Goal: Task Accomplishment & Management: Use online tool/utility

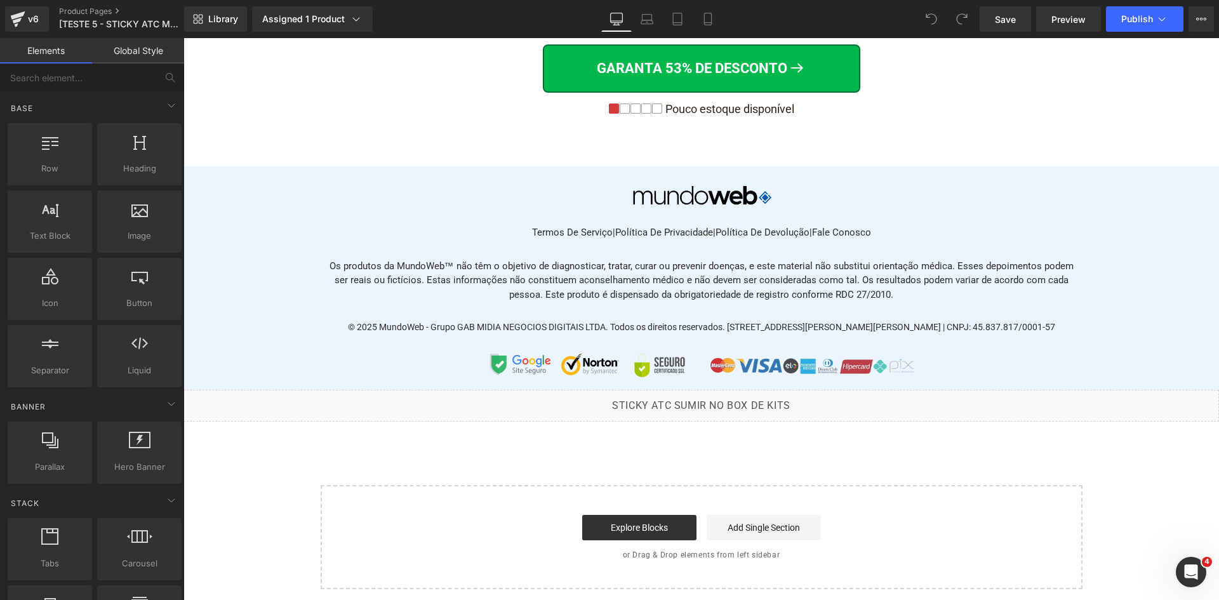
scroll to position [10158, 0]
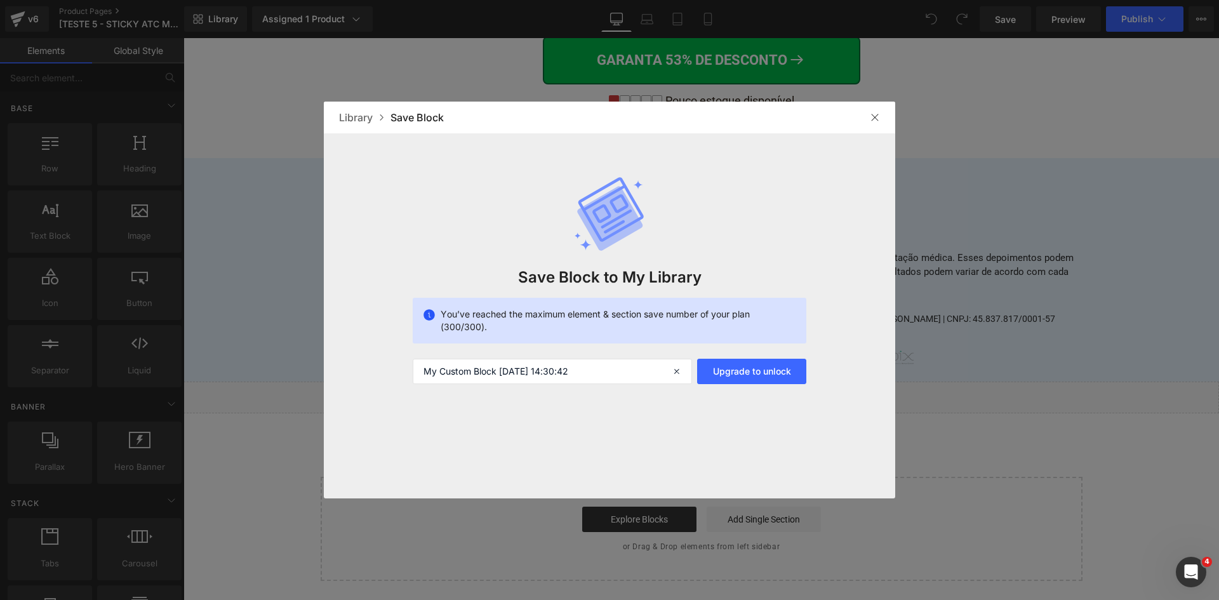
click at [885, 116] on div "Library Save Block" at bounding box center [609, 118] width 571 height 32
click at [880, 119] on div at bounding box center [875, 117] width 20 height 20
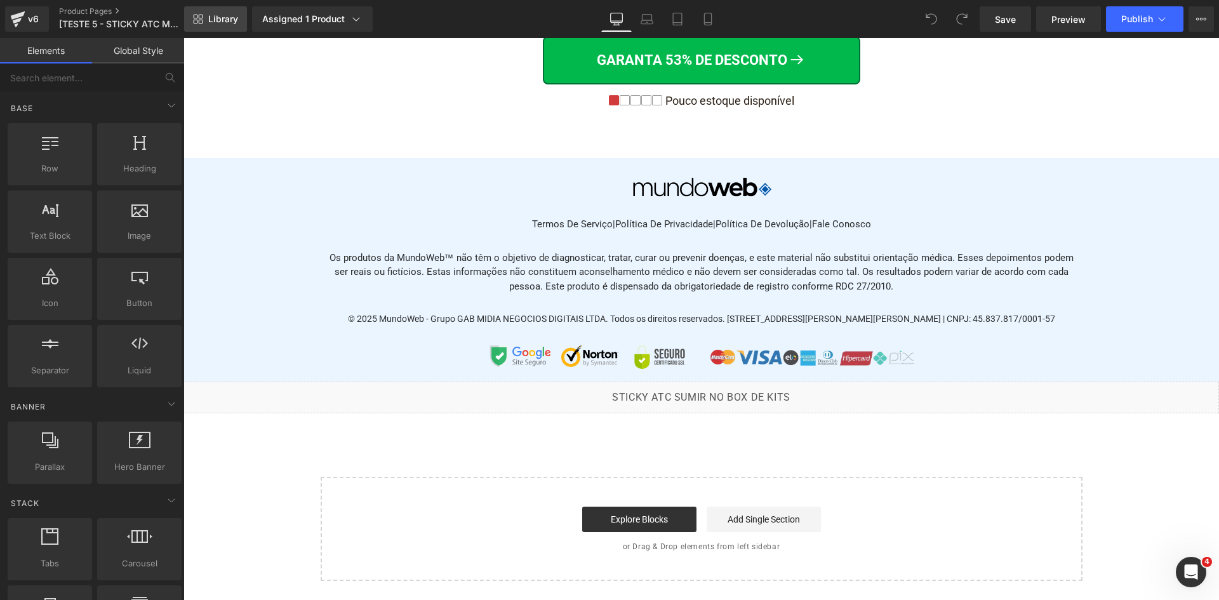
click at [211, 25] on link "Library" at bounding box center [215, 18] width 63 height 25
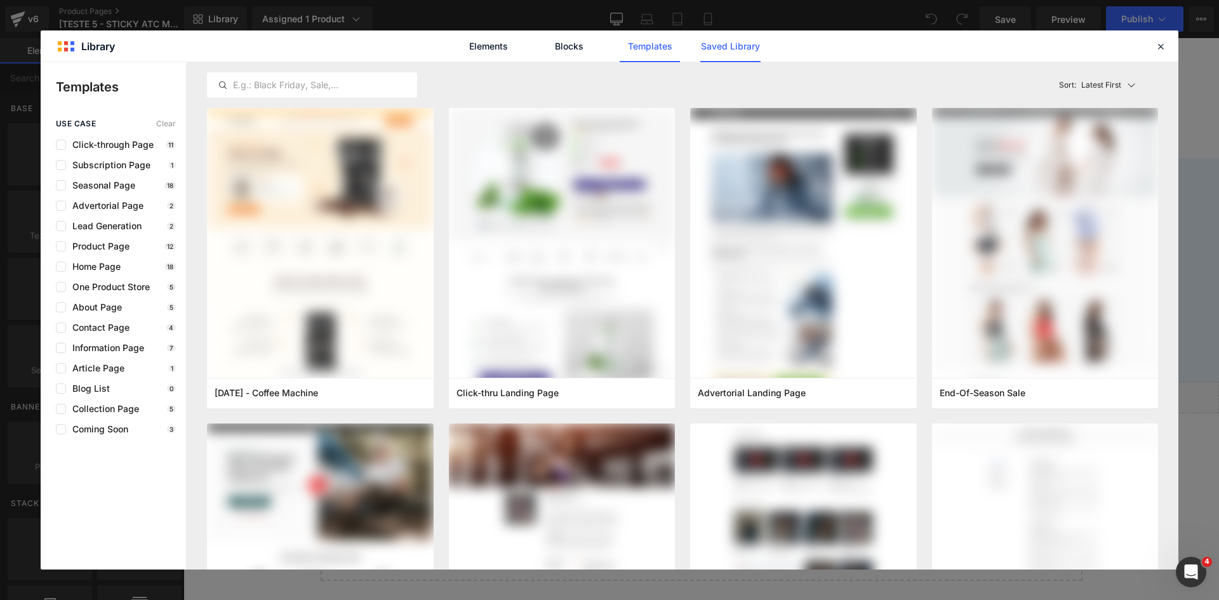
click at [705, 49] on link "Saved Library" at bounding box center [730, 46] width 60 height 32
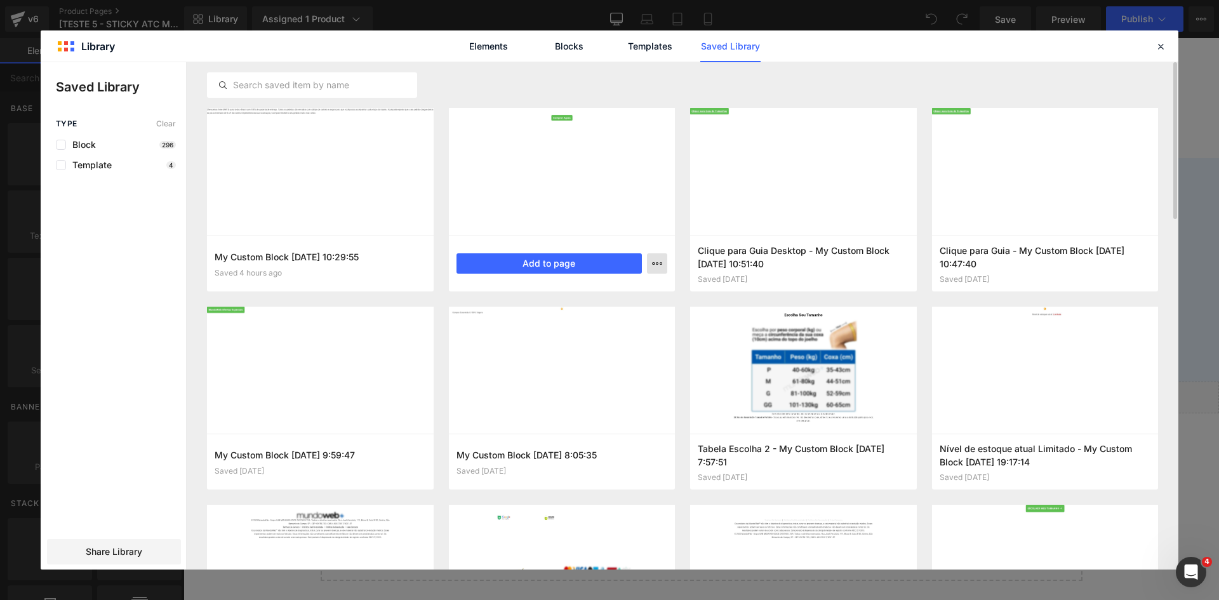
click at [655, 264] on icon "button" at bounding box center [657, 263] width 10 height 10
click at [627, 321] on div "Delete" at bounding box center [595, 318] width 145 height 27
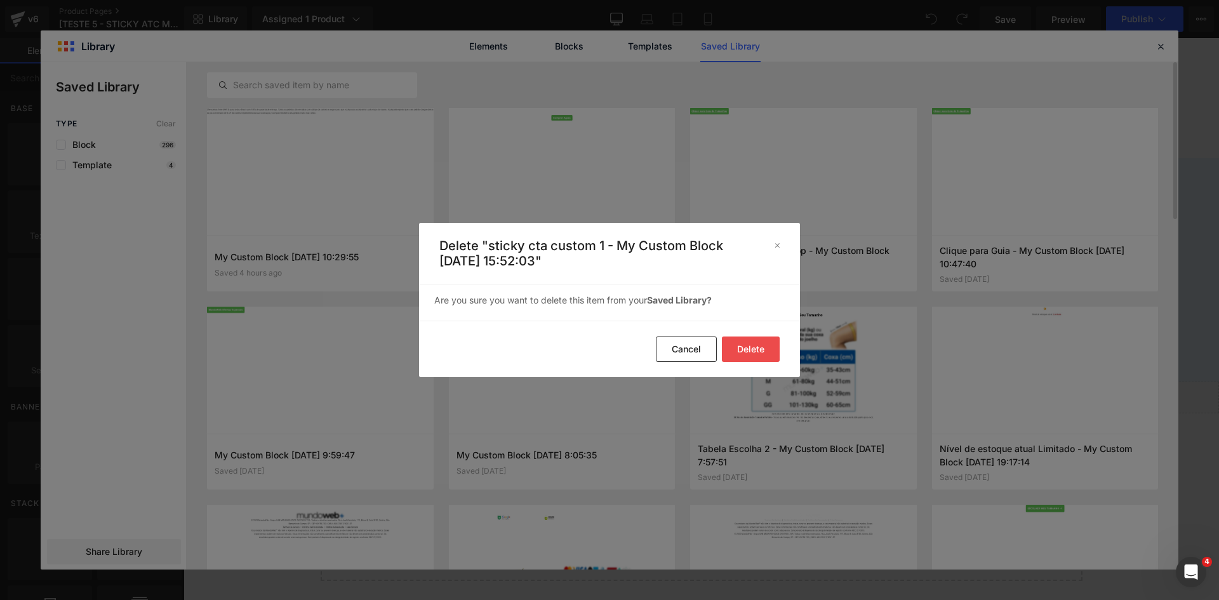
click at [731, 344] on button "Delete" at bounding box center [751, 349] width 58 height 25
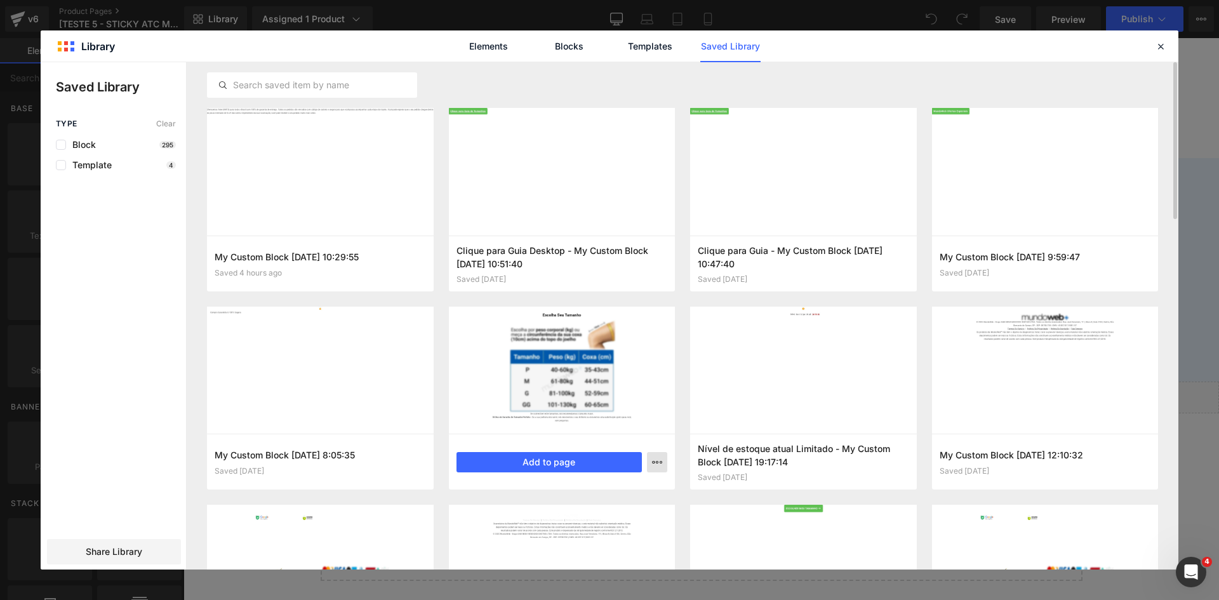
click at [664, 460] on button "button" at bounding box center [657, 462] width 20 height 20
click at [634, 518] on div "Delete" at bounding box center [595, 517] width 145 height 27
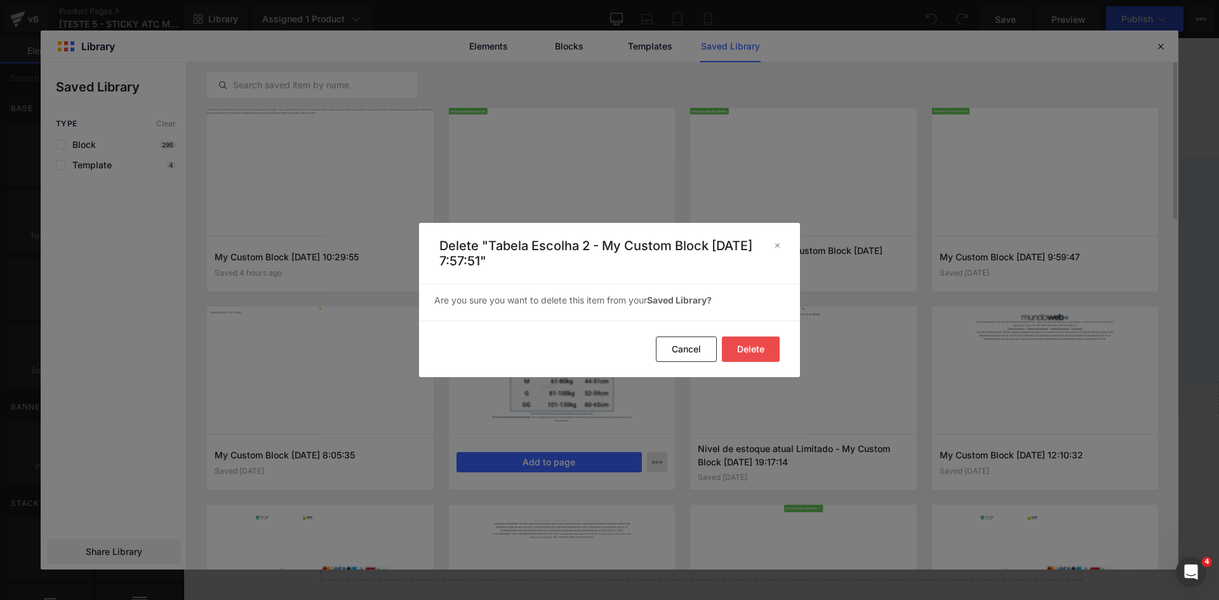
click at [754, 347] on button "Delete" at bounding box center [751, 349] width 58 height 25
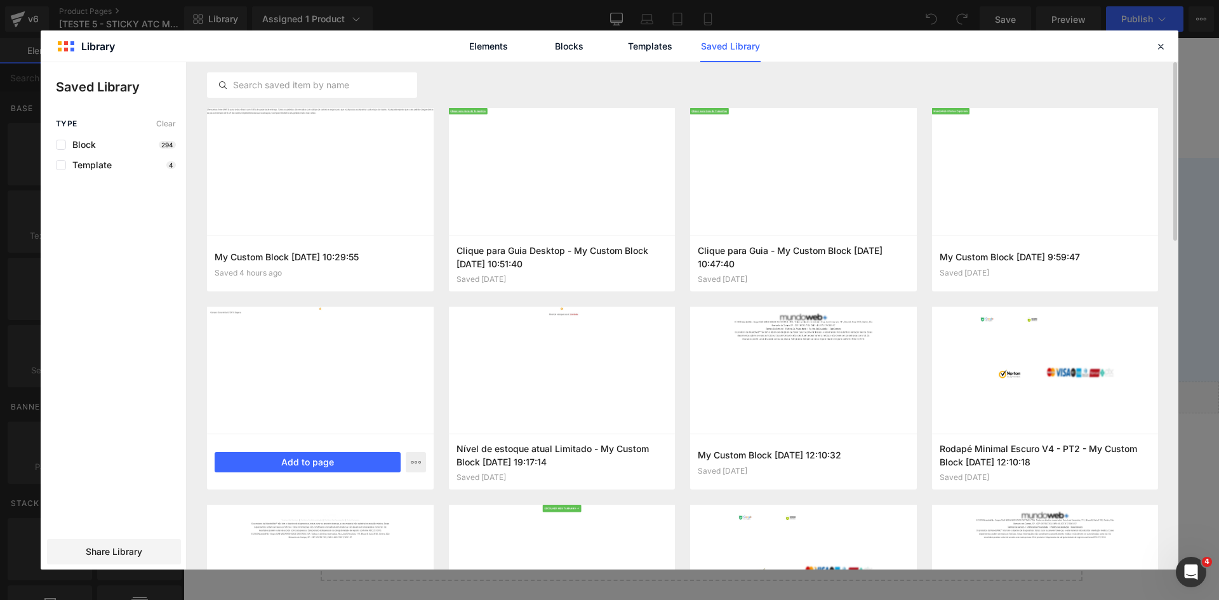
click at [418, 474] on div "My Custom Block [DATE] 8:05:35 Saved [DATE] Add to page" at bounding box center [320, 462] width 227 height 56
click at [416, 464] on icon "button" at bounding box center [416, 462] width 10 height 10
click at [391, 513] on div "Delete" at bounding box center [353, 517] width 145 height 27
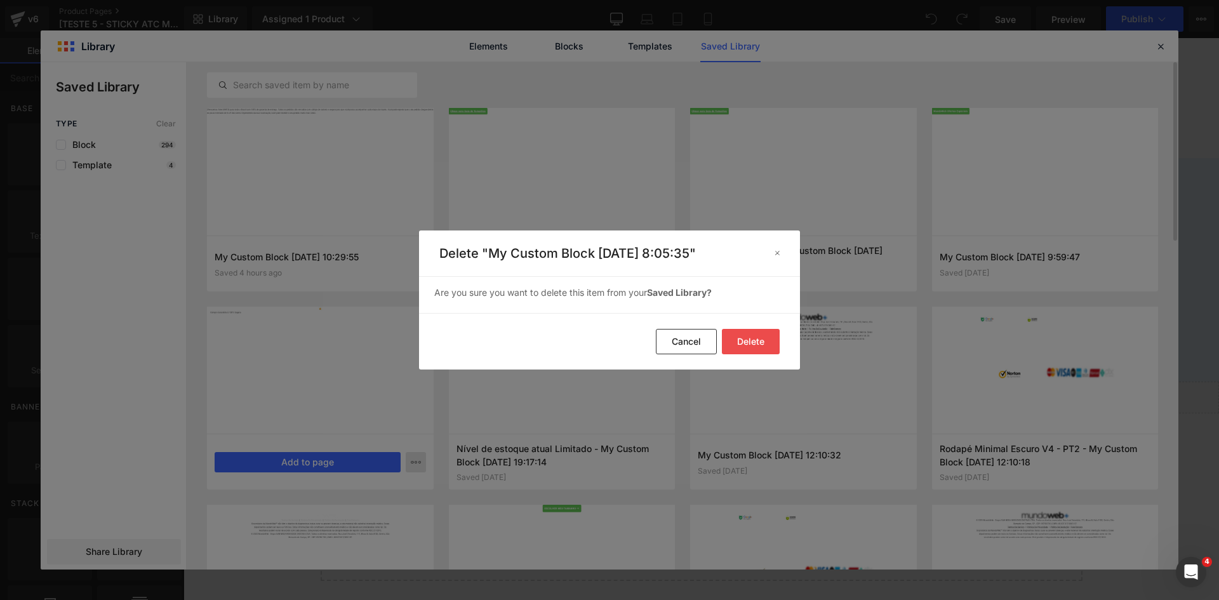
click at [748, 335] on button "Delete" at bounding box center [751, 341] width 58 height 25
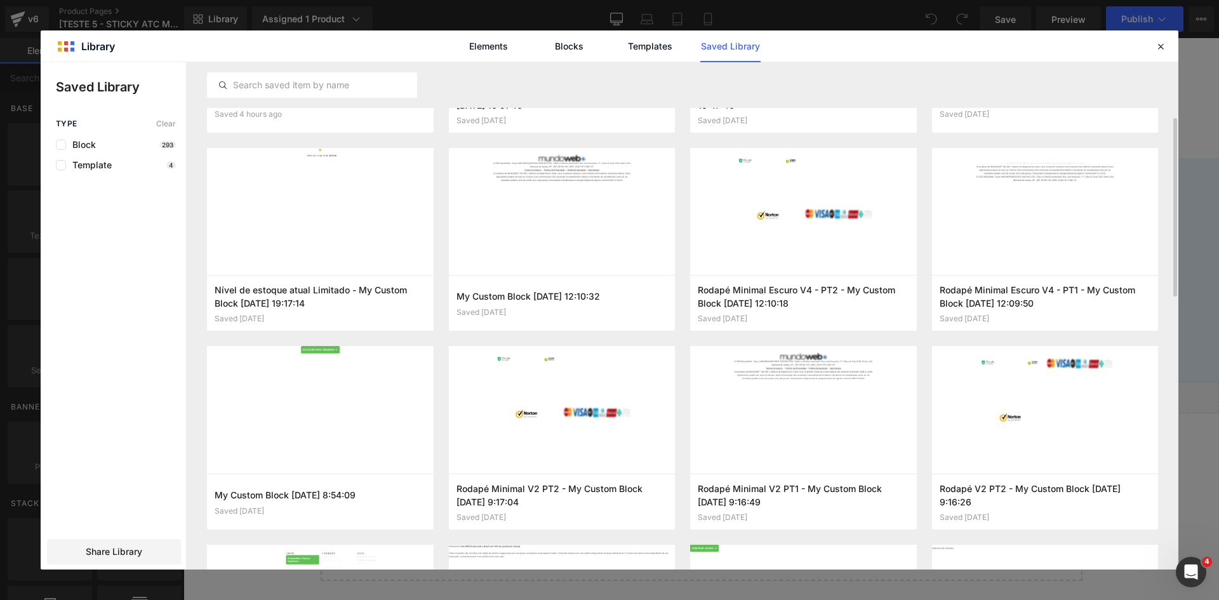
scroll to position [381, 0]
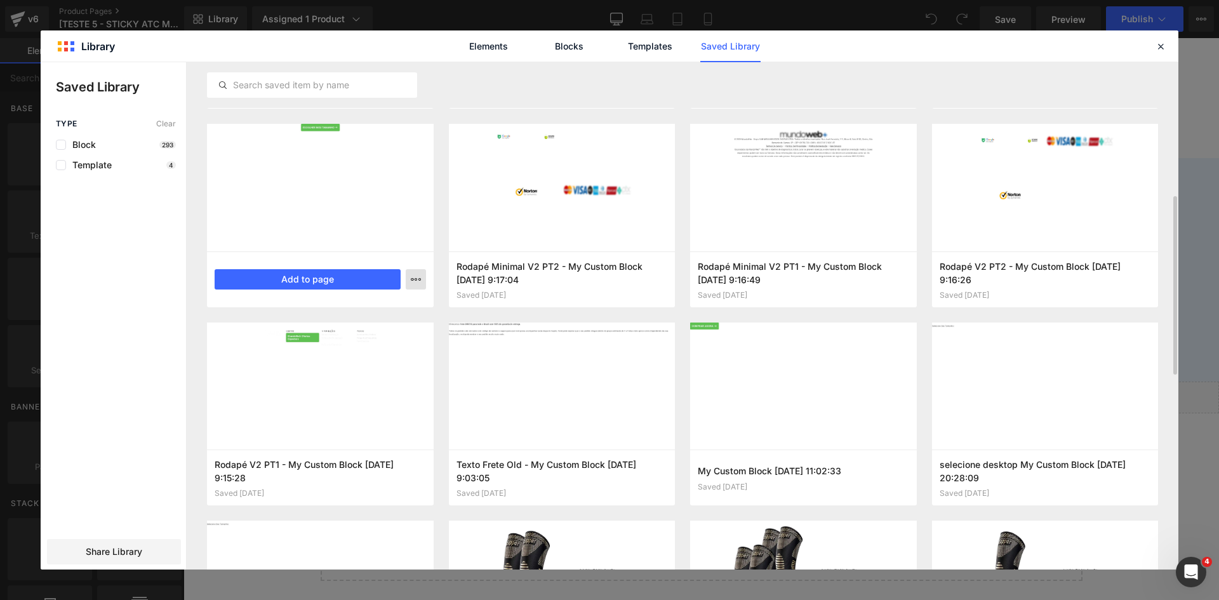
click at [408, 277] on button "button" at bounding box center [416, 279] width 20 height 20
click at [378, 324] on div "Delete" at bounding box center [353, 334] width 145 height 27
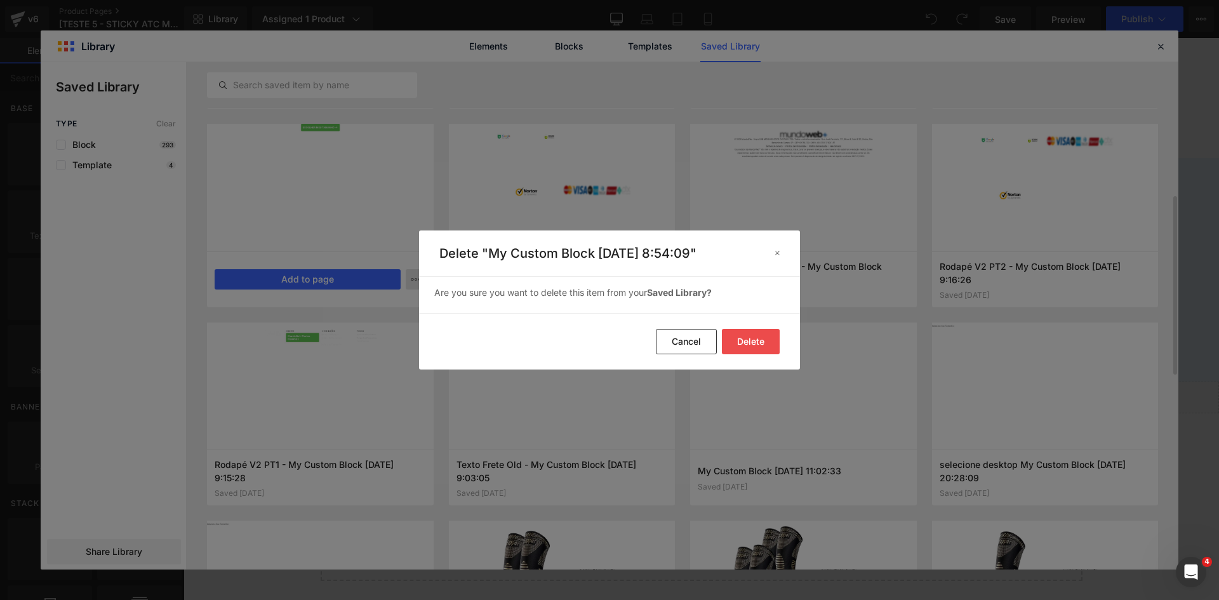
click at [732, 340] on button "Delete" at bounding box center [751, 341] width 58 height 25
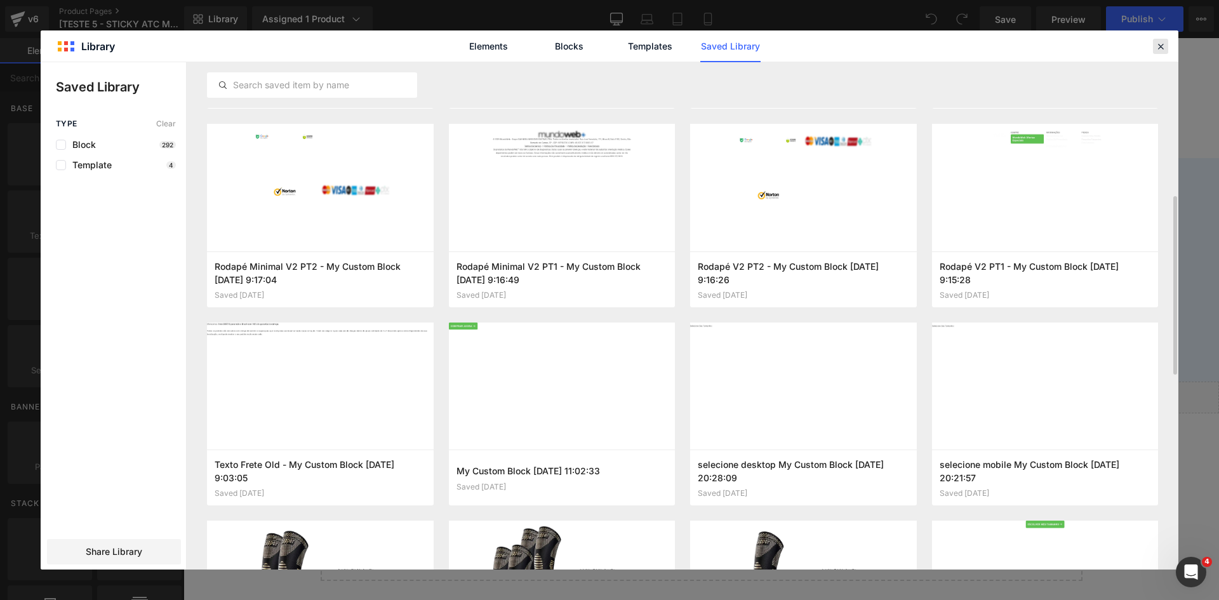
click at [1166, 46] on icon at bounding box center [1160, 46] width 11 height 11
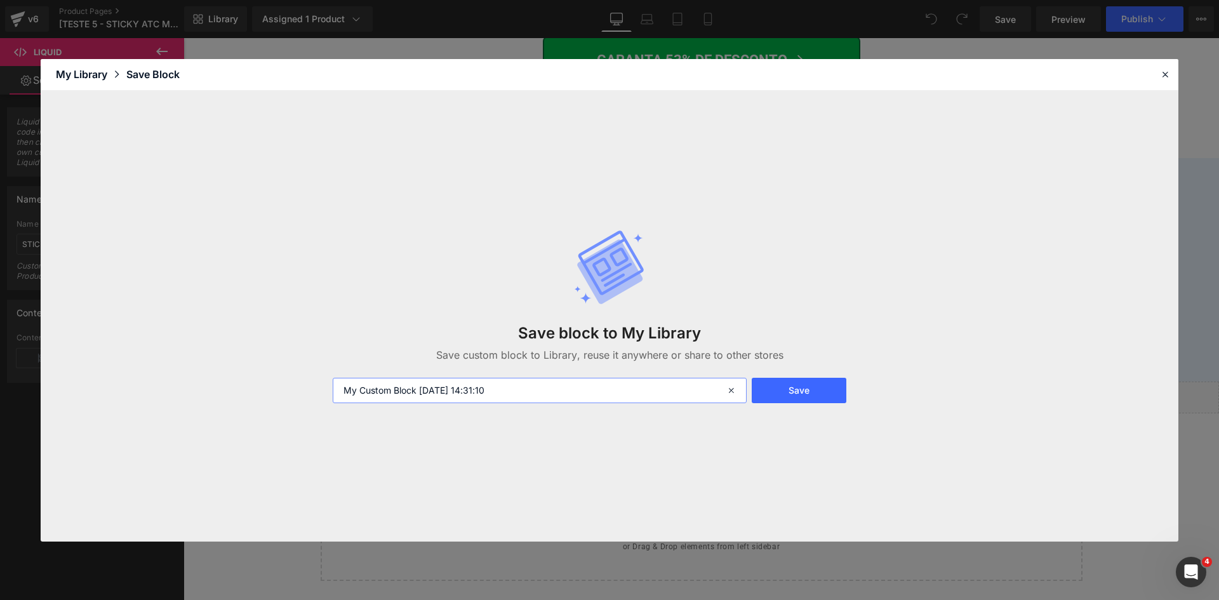
click at [344, 394] on input "My Custom Block [DATE] 14:31:10" at bounding box center [540, 390] width 414 height 25
type input "sticky script - My Custom Block [DATE] 14:31:10"
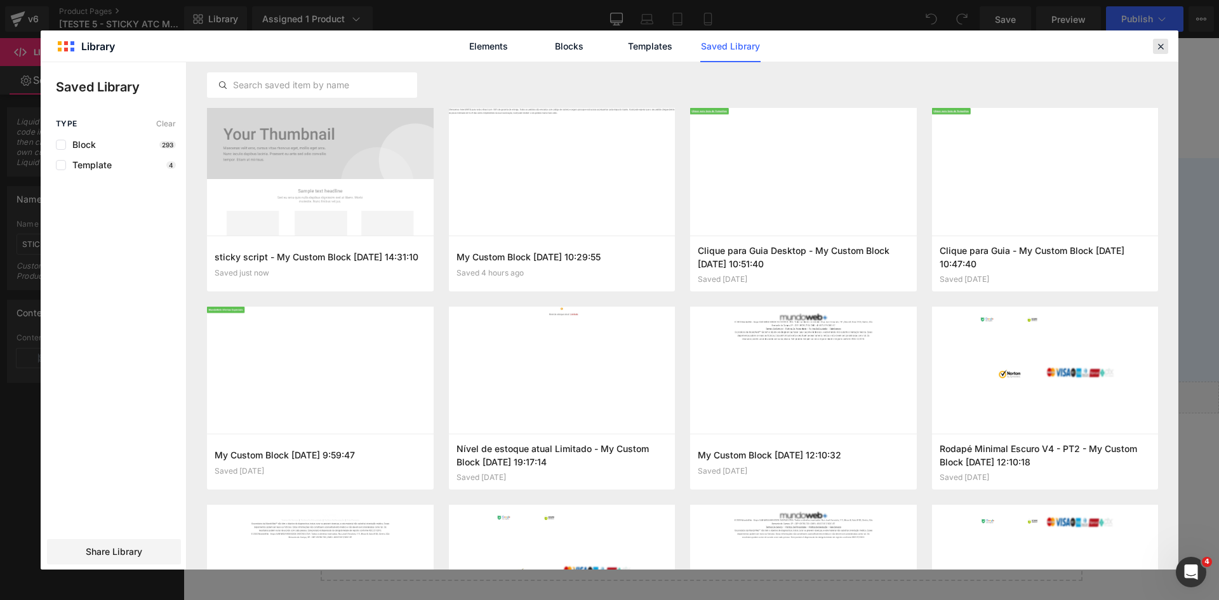
click at [1160, 47] on icon at bounding box center [1160, 46] width 11 height 11
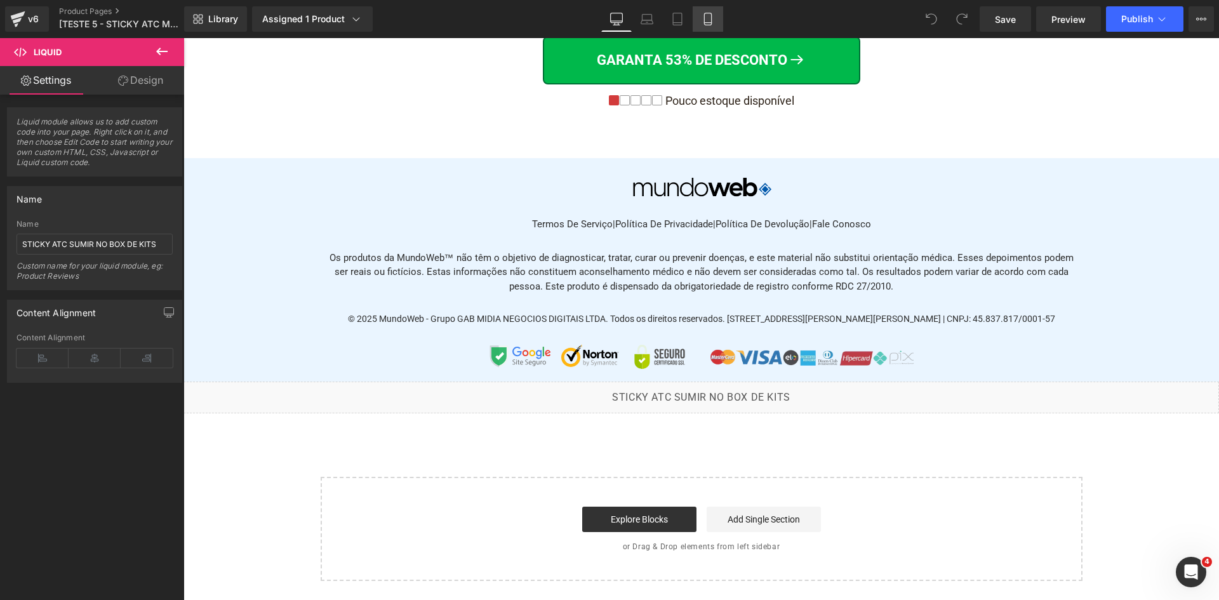
click at [707, 16] on icon at bounding box center [708, 19] width 13 height 13
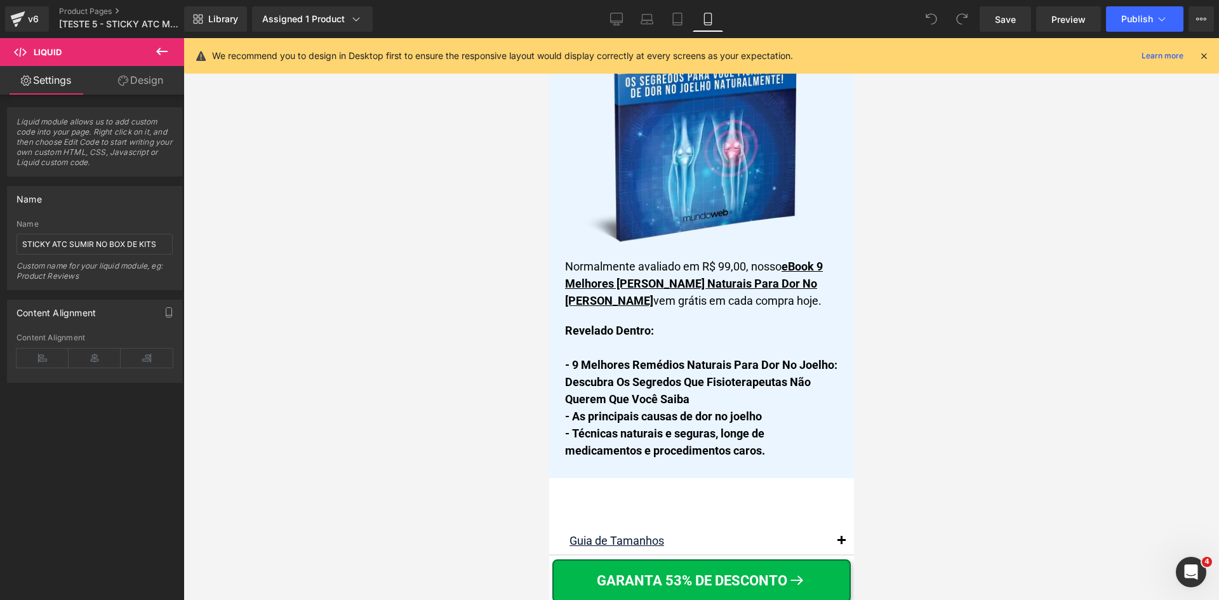
scroll to position [15048, 0]
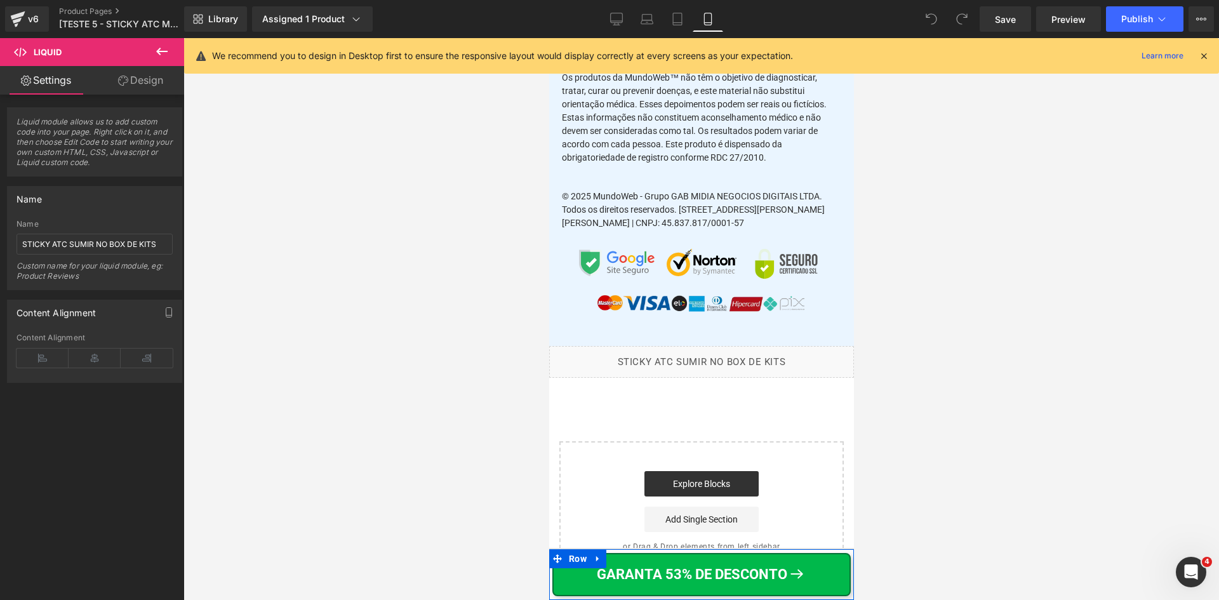
drag, startPoint x: 1114, startPoint y: 622, endPoint x: 564, endPoint y: 584, distance: 550.6
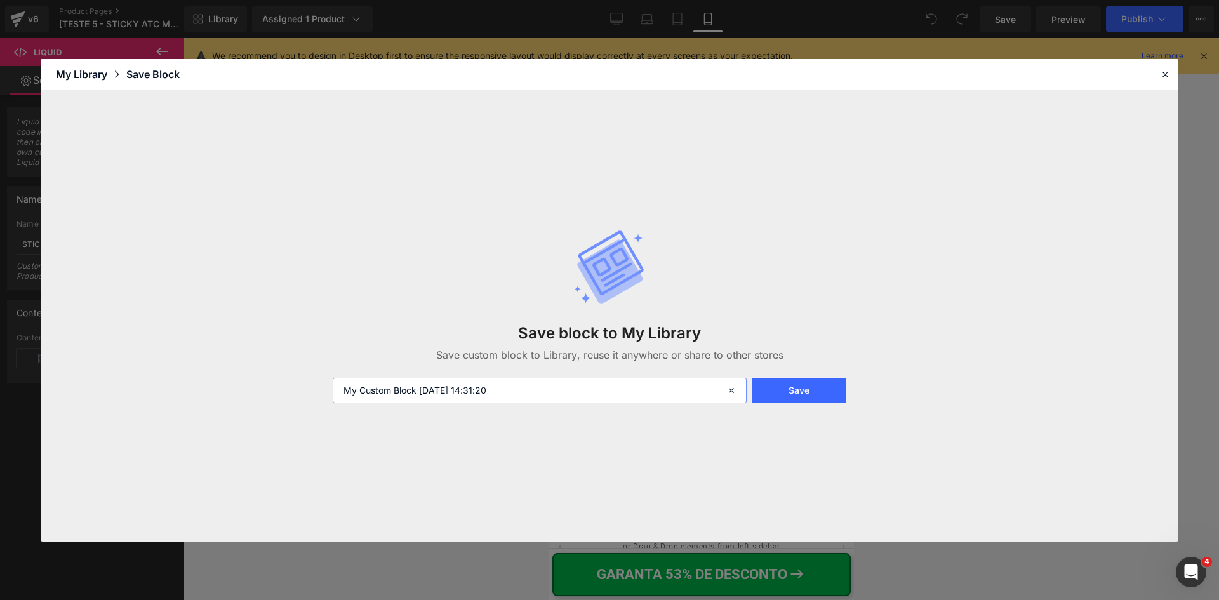
drag, startPoint x: 342, startPoint y: 390, endPoint x: 384, endPoint y: 390, distance: 42.5
click at [342, 390] on input "My Custom Block [DATE] 14:31:20" at bounding box center [540, 390] width 414 height 25
type input "sticky botão mobile - My Custom Block [DATE] 14:31:20"
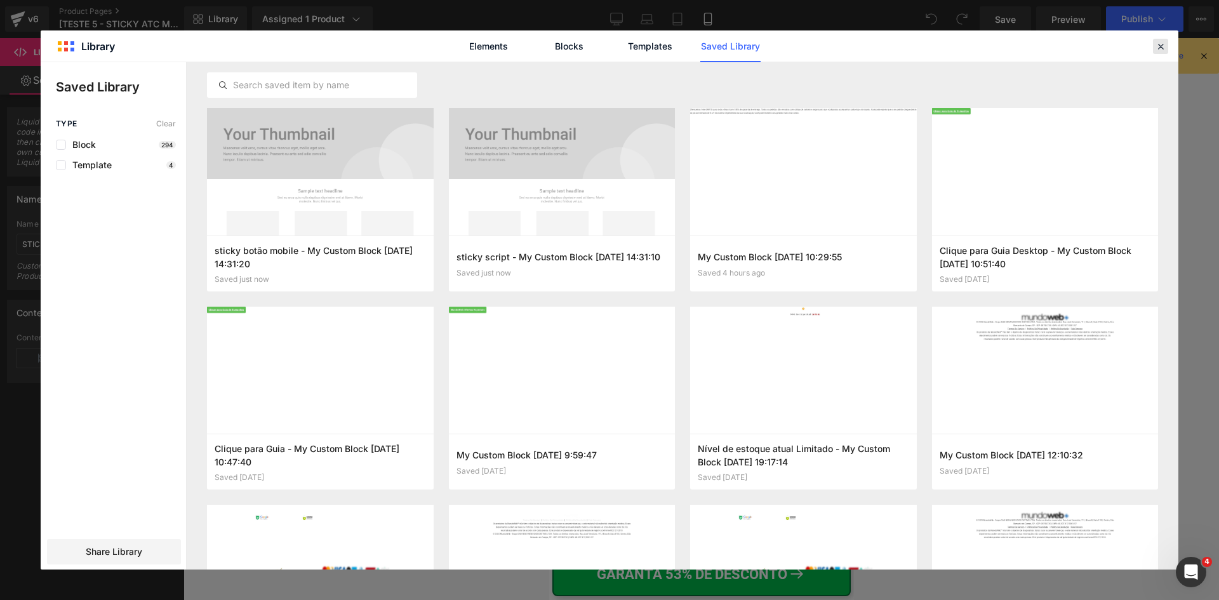
click at [1161, 44] on icon at bounding box center [1160, 46] width 11 height 11
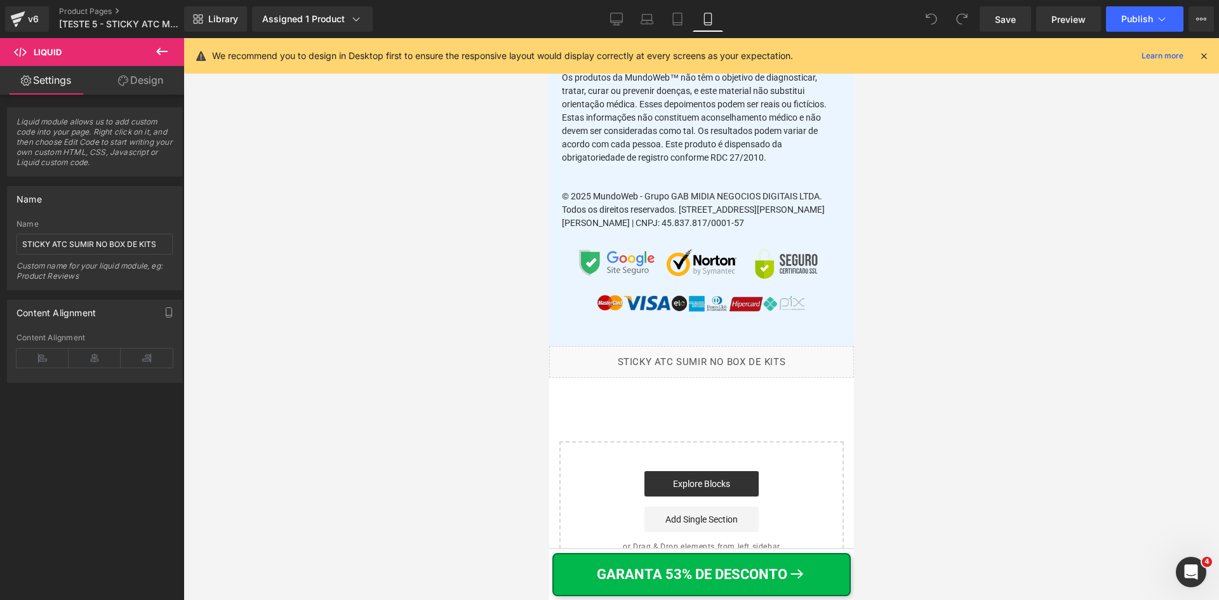
scroll to position [15054, 0]
click at [557, 558] on icon at bounding box center [556, 558] width 9 height 9
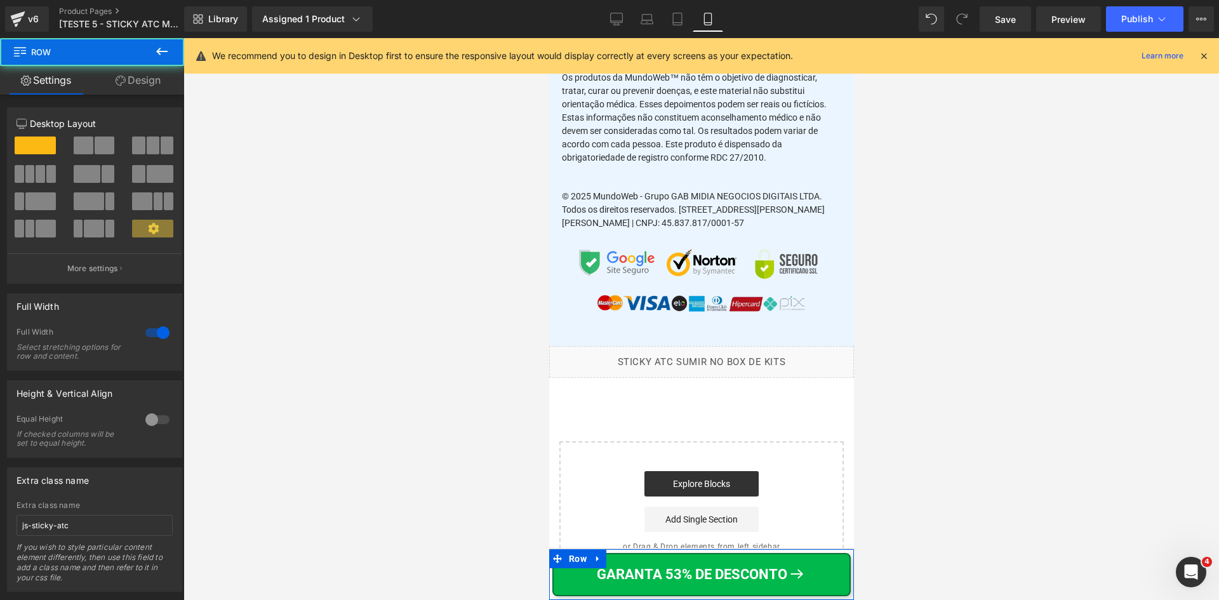
click at [147, 84] on link "Design" at bounding box center [138, 80] width 92 height 29
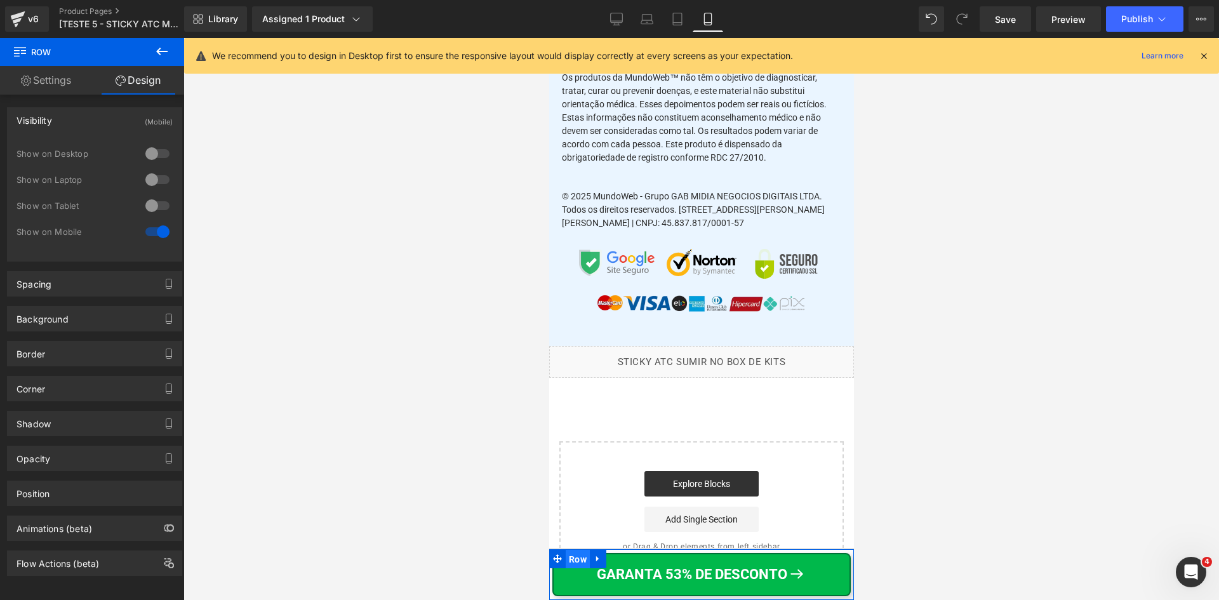
click at [565, 556] on span "Row" at bounding box center [577, 559] width 24 height 19
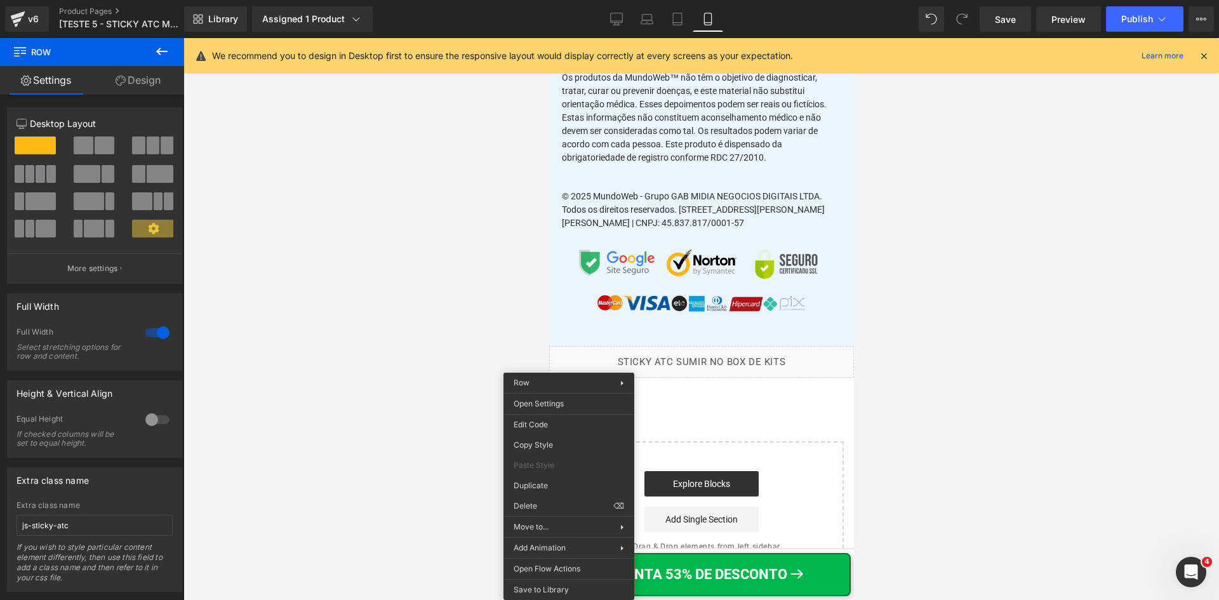
drag, startPoint x: 1118, startPoint y: 623, endPoint x: 568, endPoint y: 584, distance: 551.3
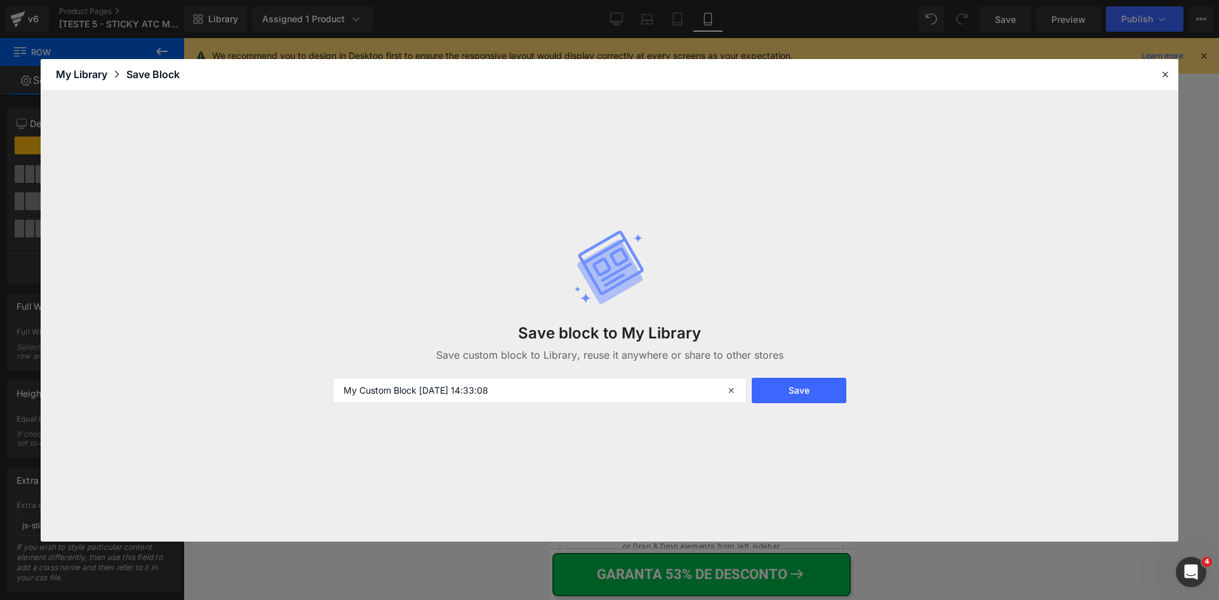
click at [792, 410] on div "Save block to My Library Save custom block to Library, reuse it anywhere or sha…" at bounding box center [609, 316] width 569 height 225
click at [791, 392] on button "Save" at bounding box center [799, 390] width 95 height 25
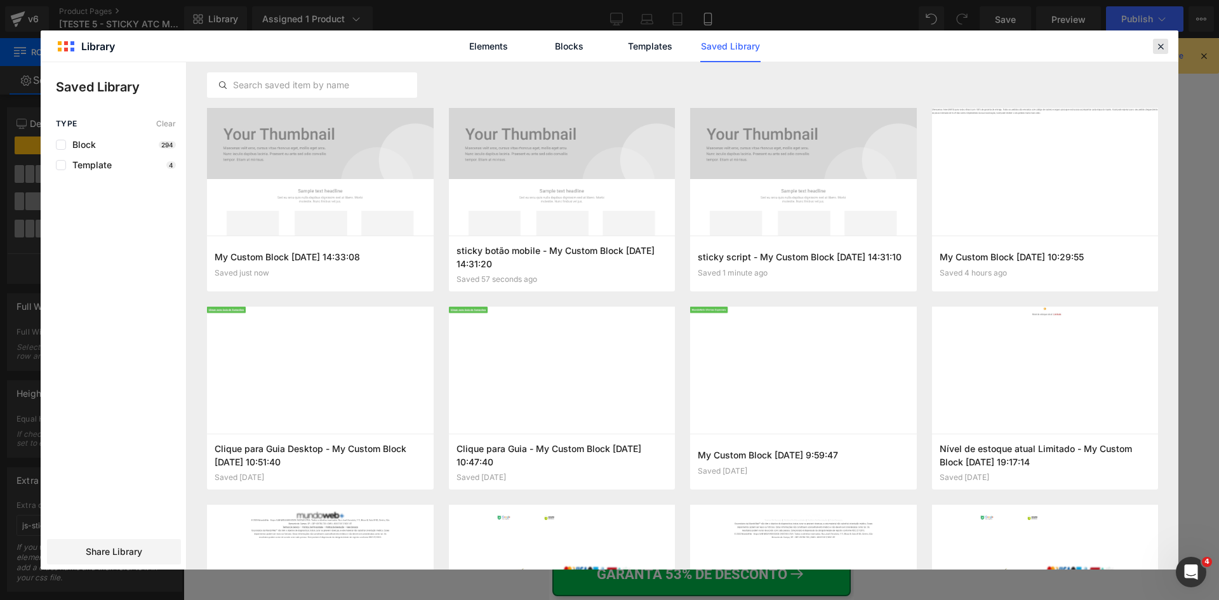
click at [1155, 45] on icon at bounding box center [1160, 46] width 11 height 11
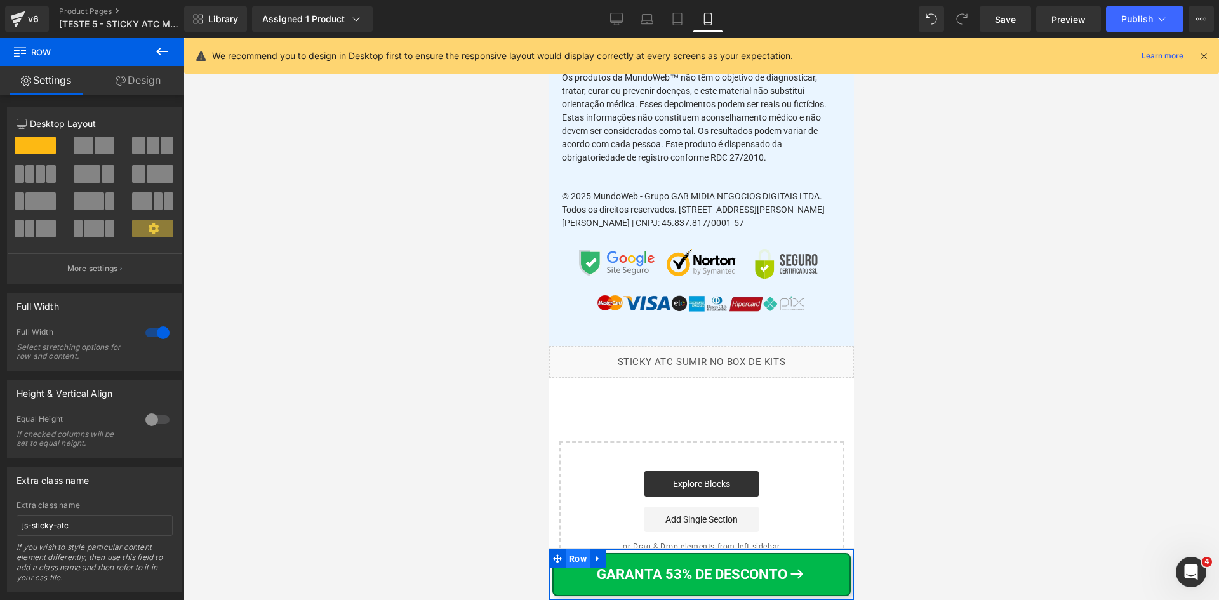
click at [568, 558] on span "Row" at bounding box center [577, 558] width 24 height 19
click at [142, 74] on link "Design" at bounding box center [138, 80] width 92 height 29
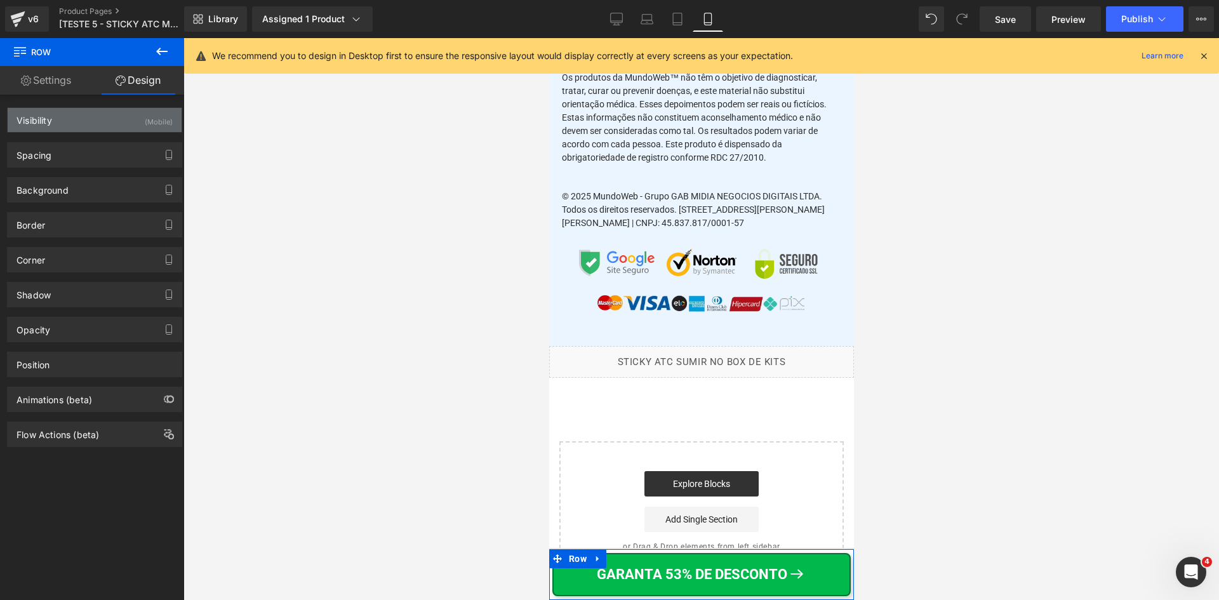
click at [137, 112] on div "Visibility (Mobile)" at bounding box center [95, 120] width 174 height 24
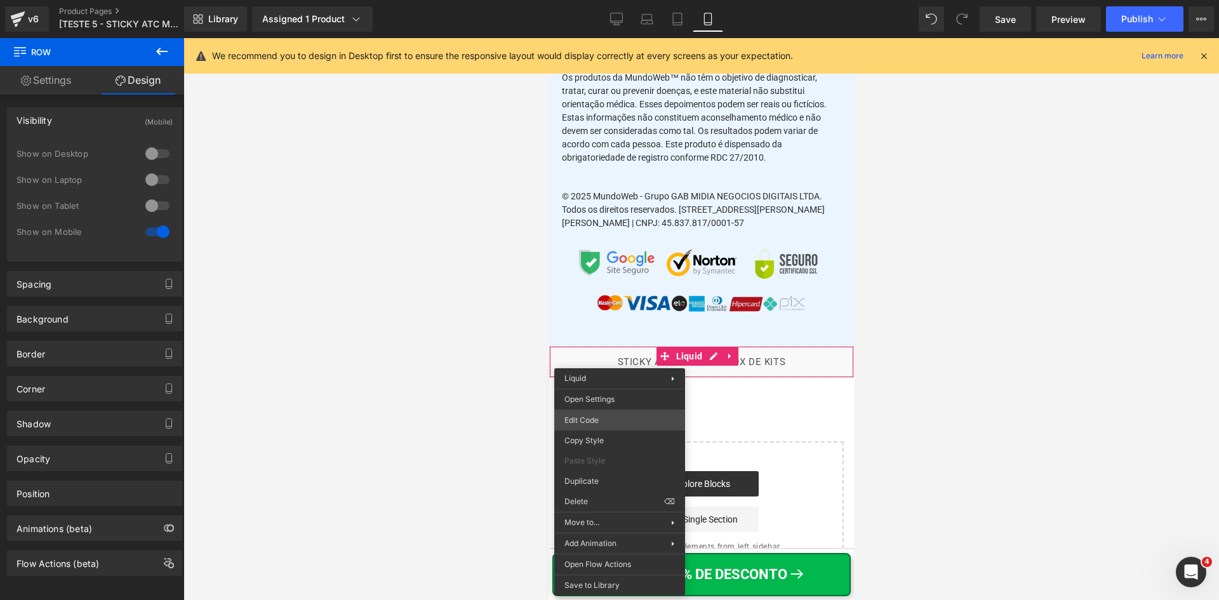
click at [603, 0] on div "Row You are previewing how the will restyle your page. You can not edit Element…" at bounding box center [609, 0] width 1219 height 0
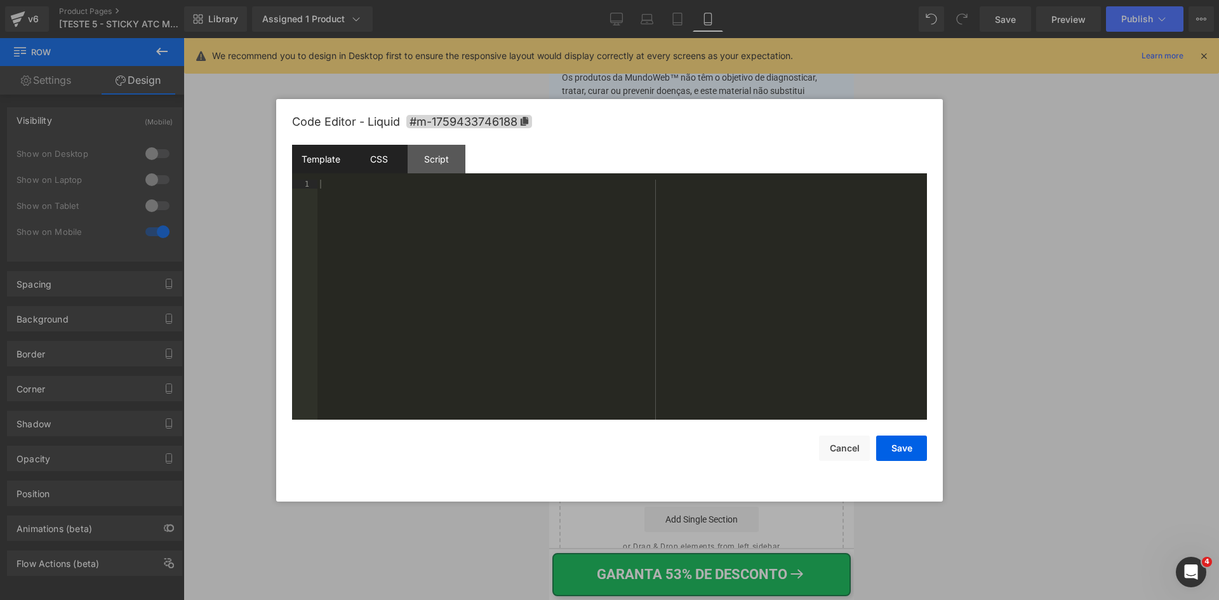
click at [366, 153] on div "CSS" at bounding box center [379, 159] width 58 height 29
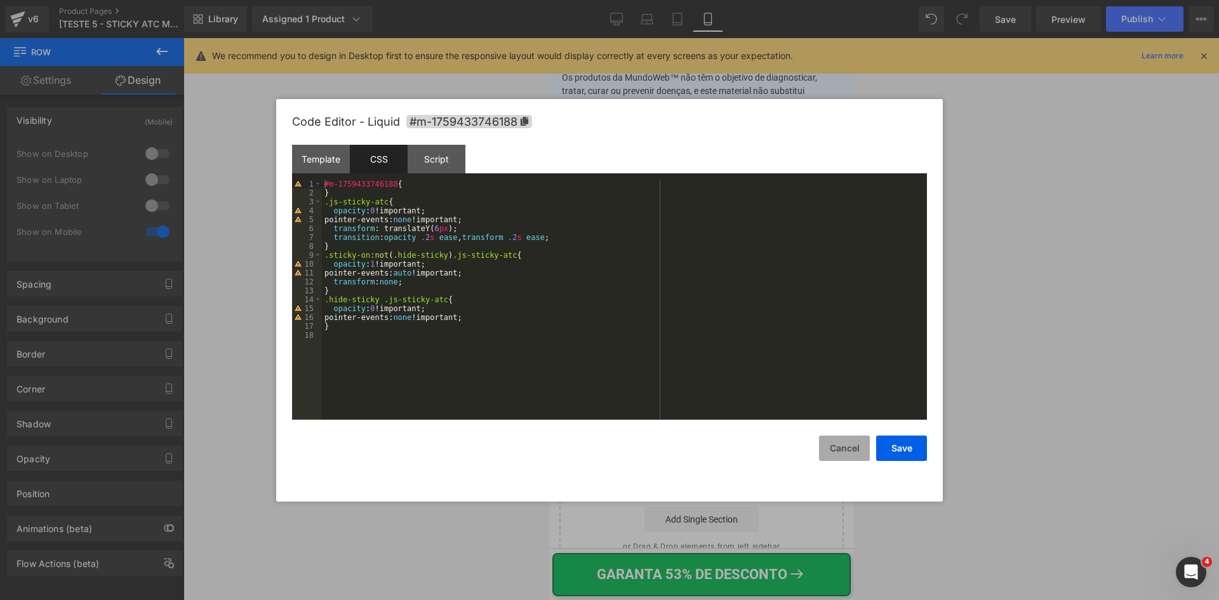
click at [854, 443] on button "Cancel" at bounding box center [844, 448] width 51 height 25
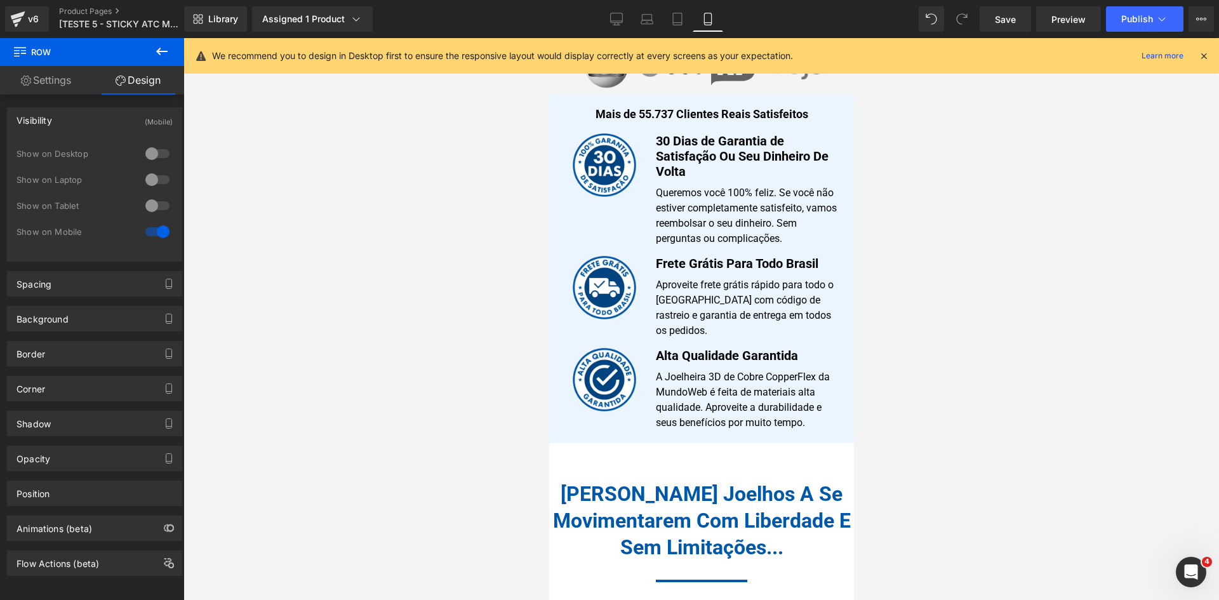
scroll to position [1143, 0]
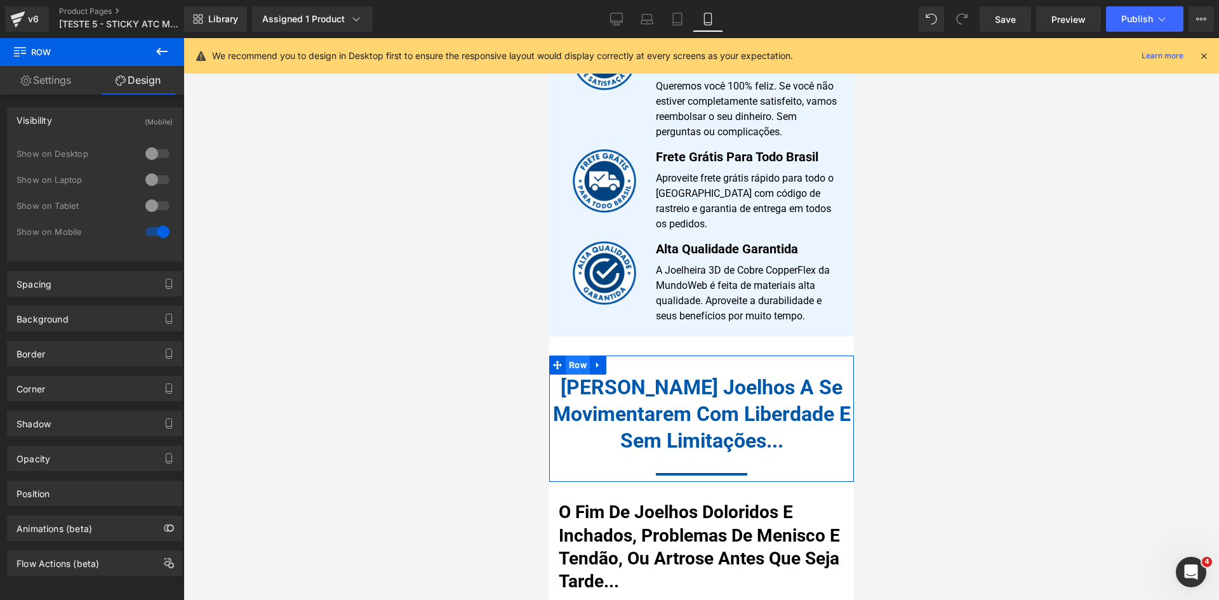
click at [568, 356] on span "Row" at bounding box center [577, 365] width 24 height 19
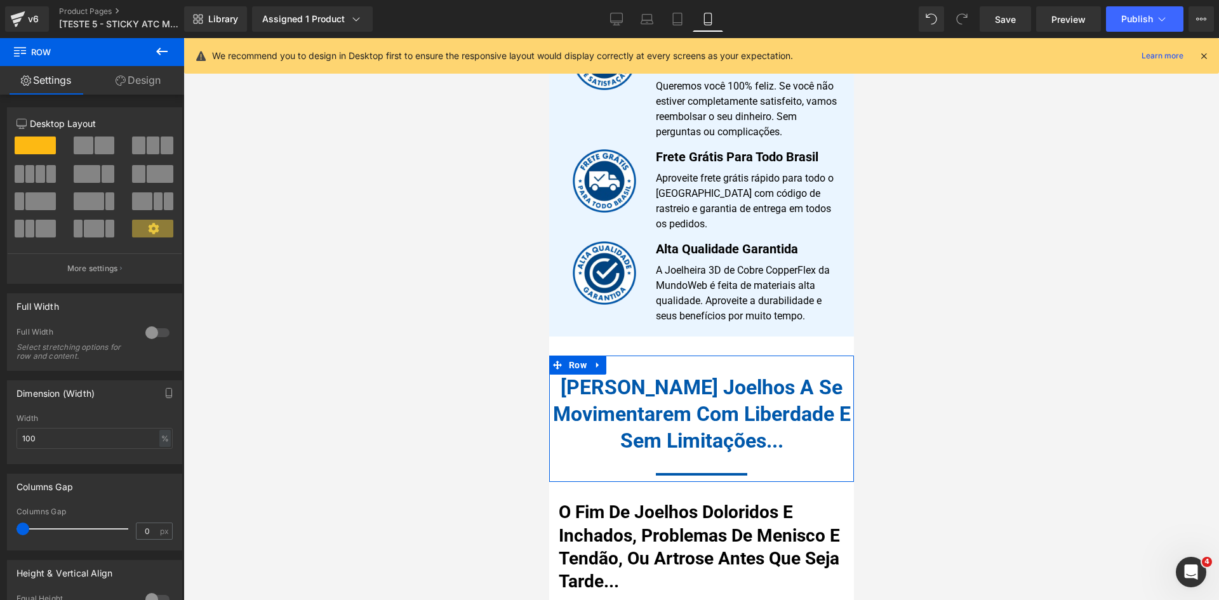
scroll to position [207, 0]
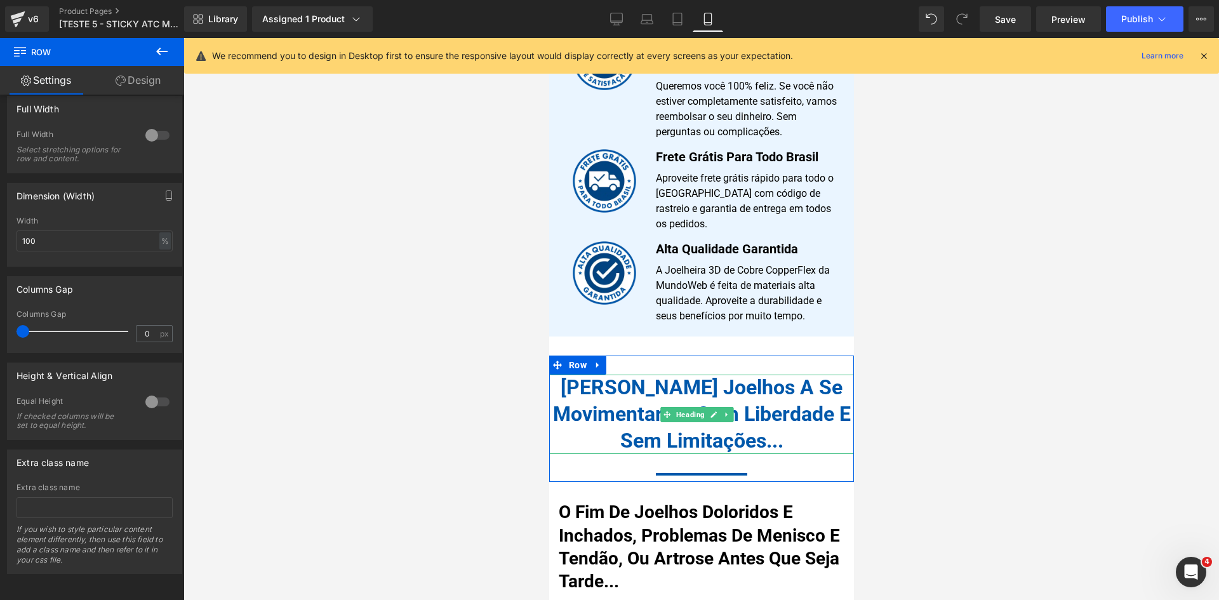
click at [583, 375] on h1 "[PERSON_NAME] Joelhos A Se Movimentarem Com Liberdade E Sem Limitações..." at bounding box center [701, 414] width 305 height 79
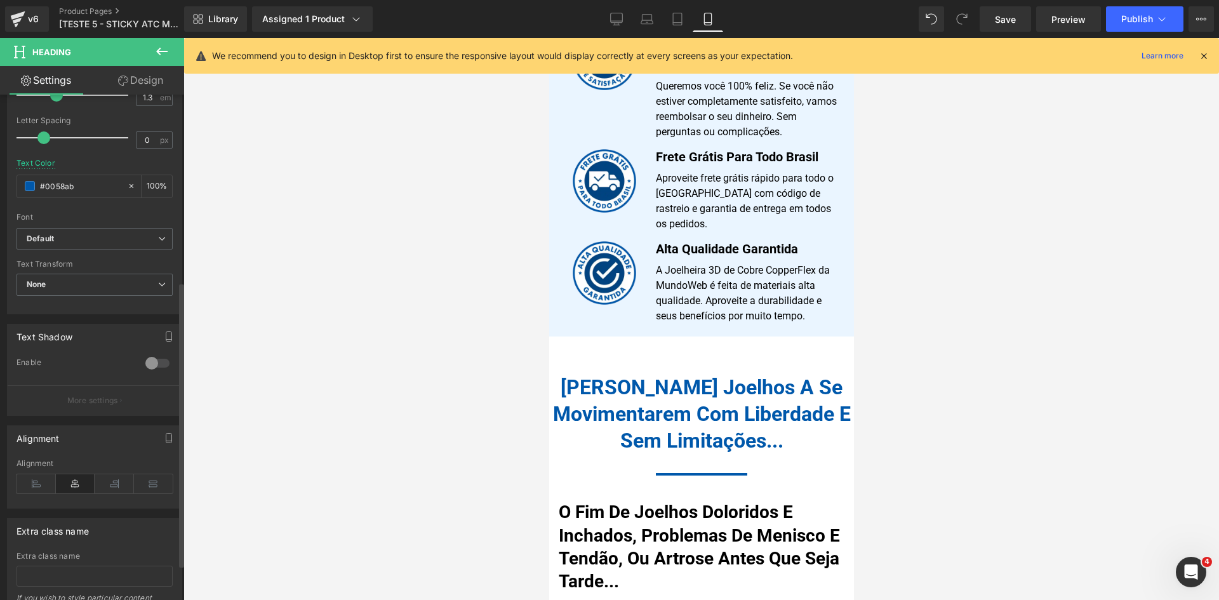
scroll to position [396, 0]
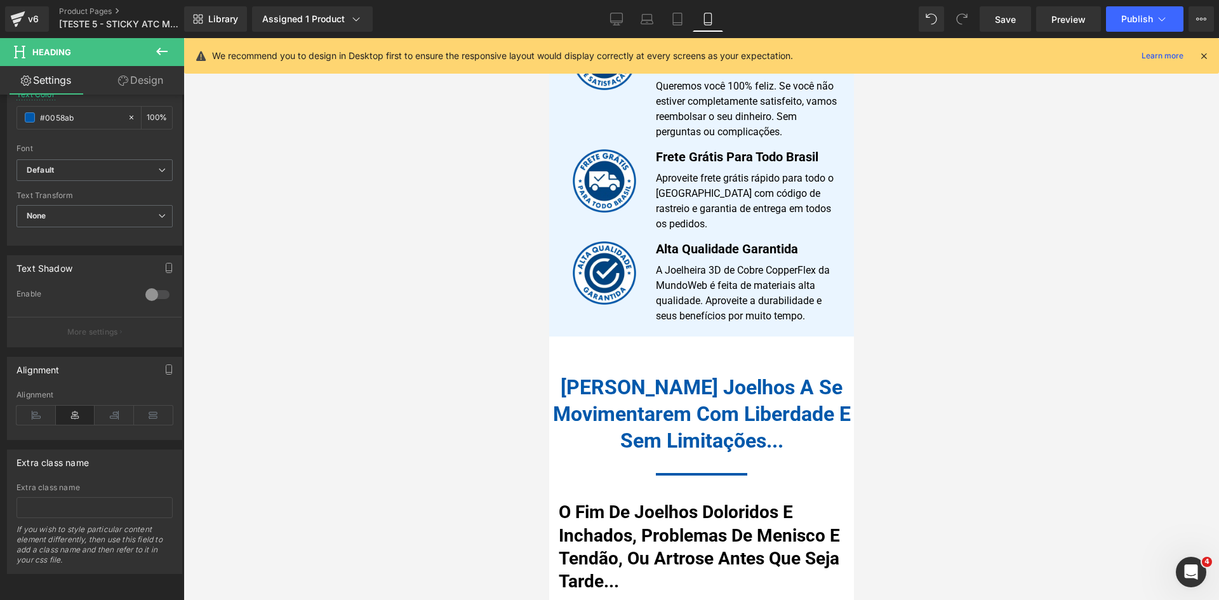
click at [624, 506] on h1 "O Fim De Joelhos Doloridos E Inchados, Problemas De Menisco E Tendão, Ou Artros…" at bounding box center [701, 547] width 286 height 93
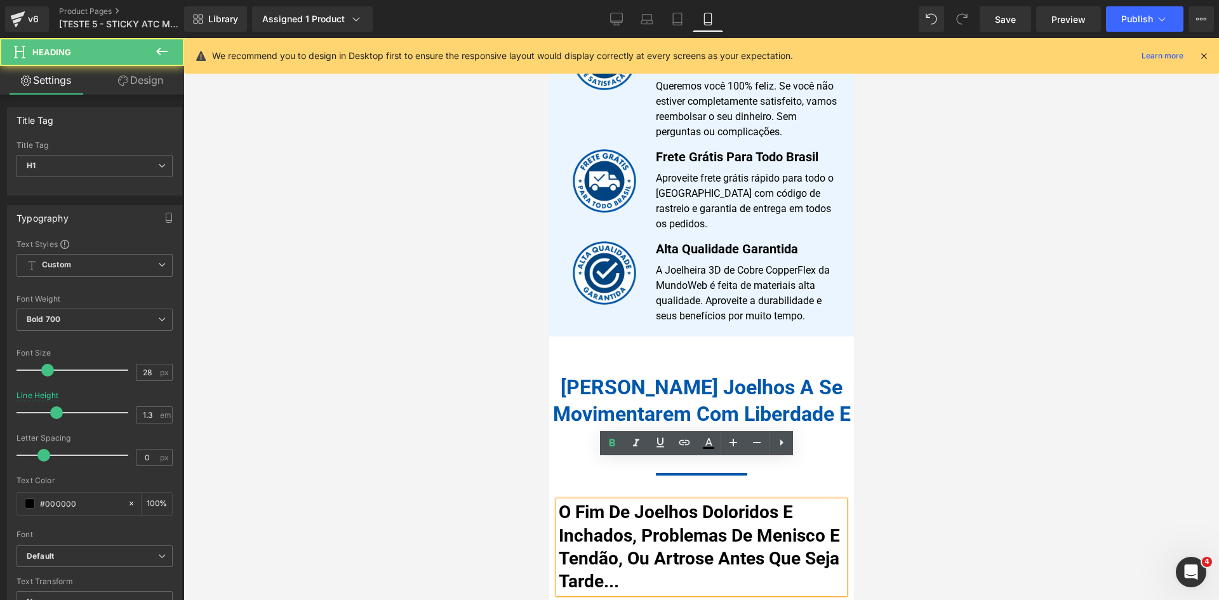
drag, startPoint x: 574, startPoint y: 462, endPoint x: 549, endPoint y: 467, distance: 25.8
click at [574, 497] on span "Row" at bounding box center [577, 504] width 19 height 15
click at [576, 467] on div at bounding box center [701, 474] width 305 height 15
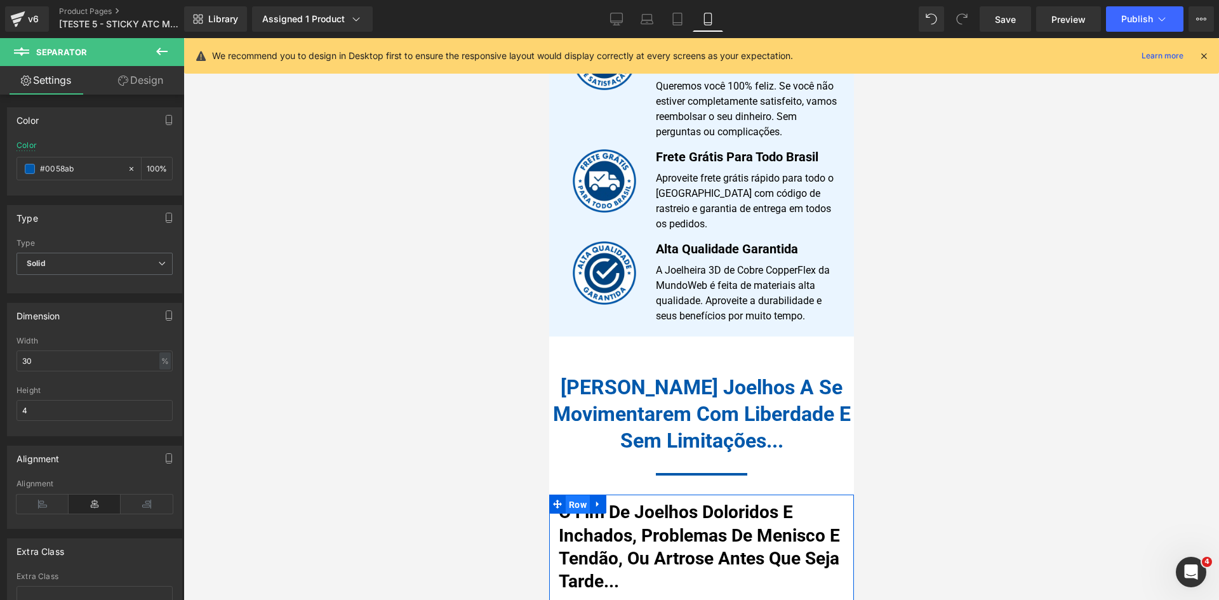
drag, startPoint x: 573, startPoint y: 458, endPoint x: 735, endPoint y: 470, distance: 161.7
click at [573, 495] on span "Row" at bounding box center [577, 504] width 24 height 19
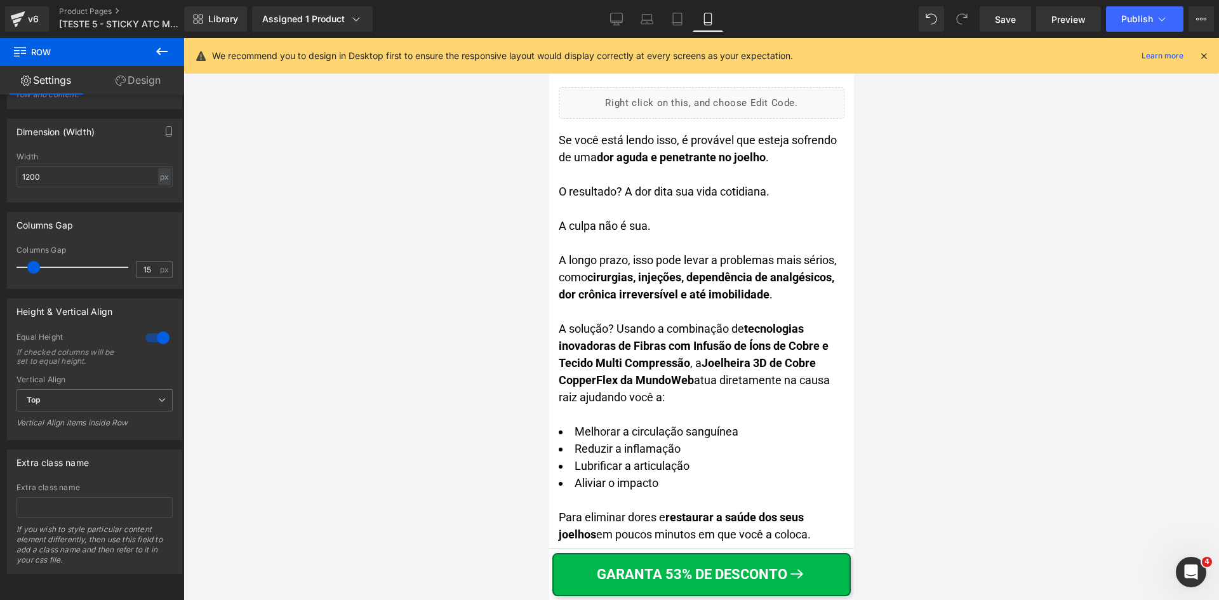
scroll to position [1714, 0]
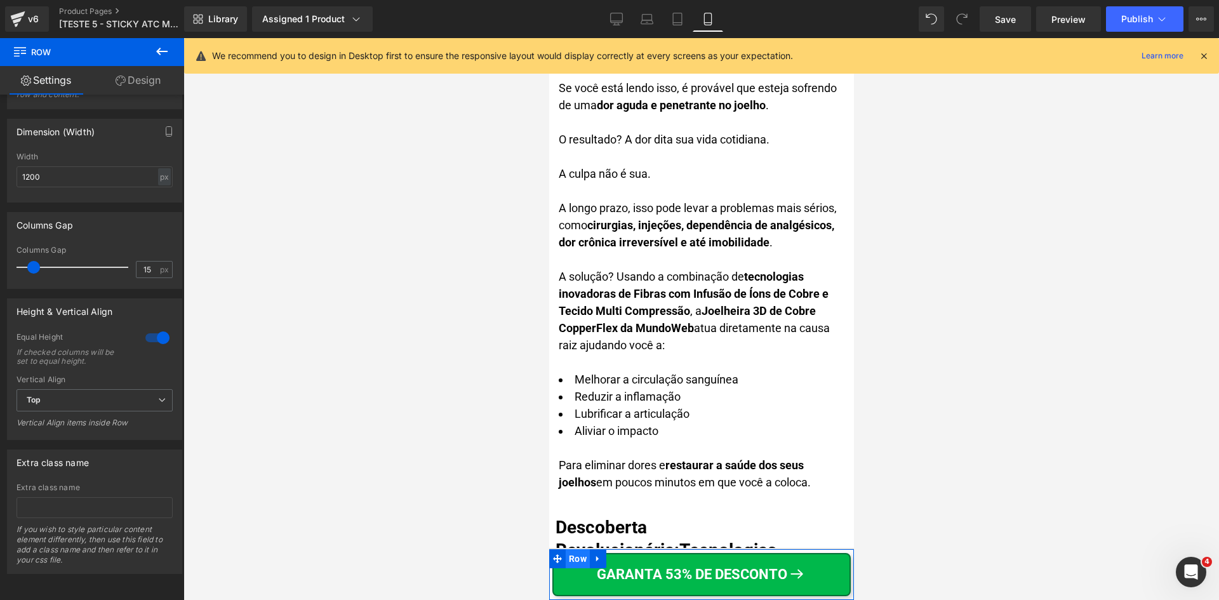
click at [567, 558] on span "Row" at bounding box center [577, 558] width 24 height 19
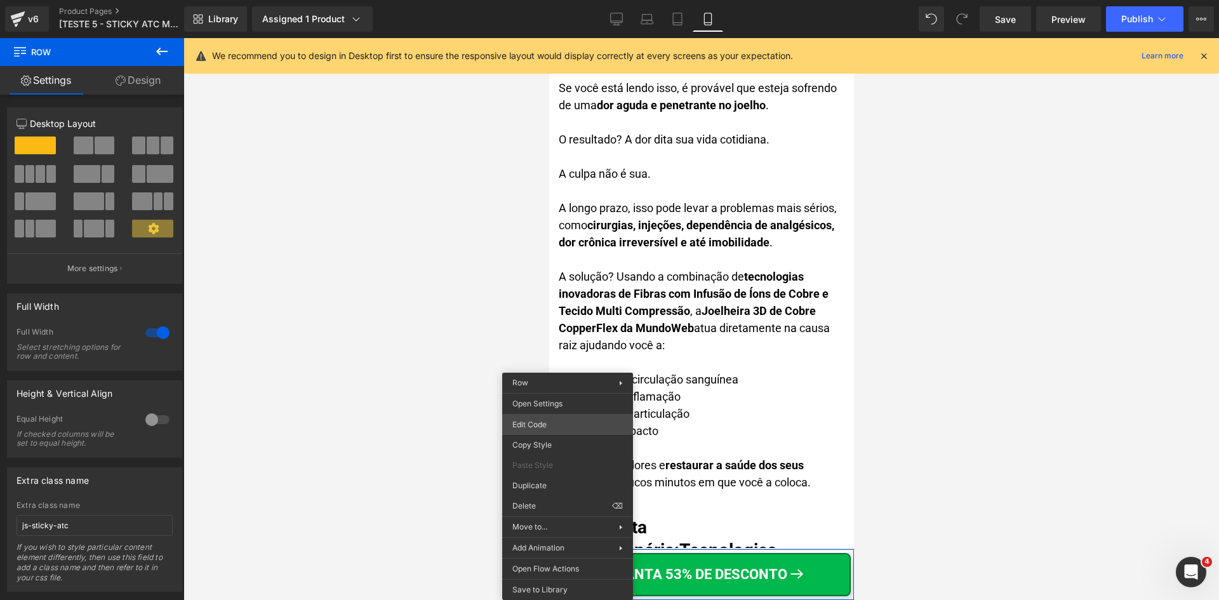
click at [535, 0] on div "Row You are previewing how the will restyle your page. You can not edit Element…" at bounding box center [609, 0] width 1219 height 0
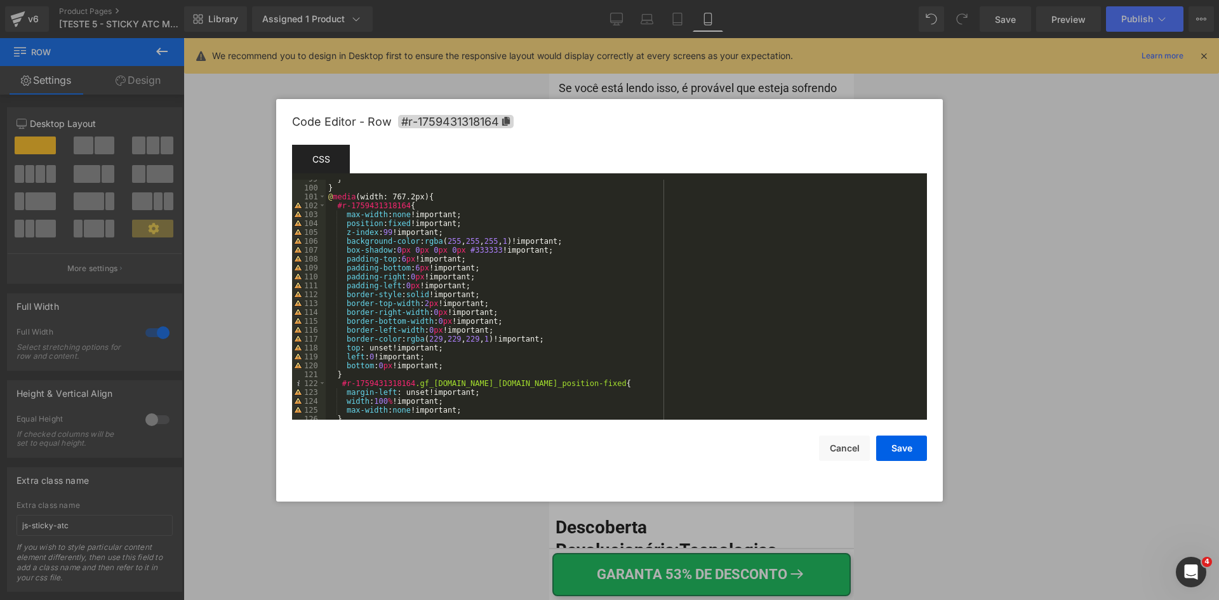
scroll to position [898, 0]
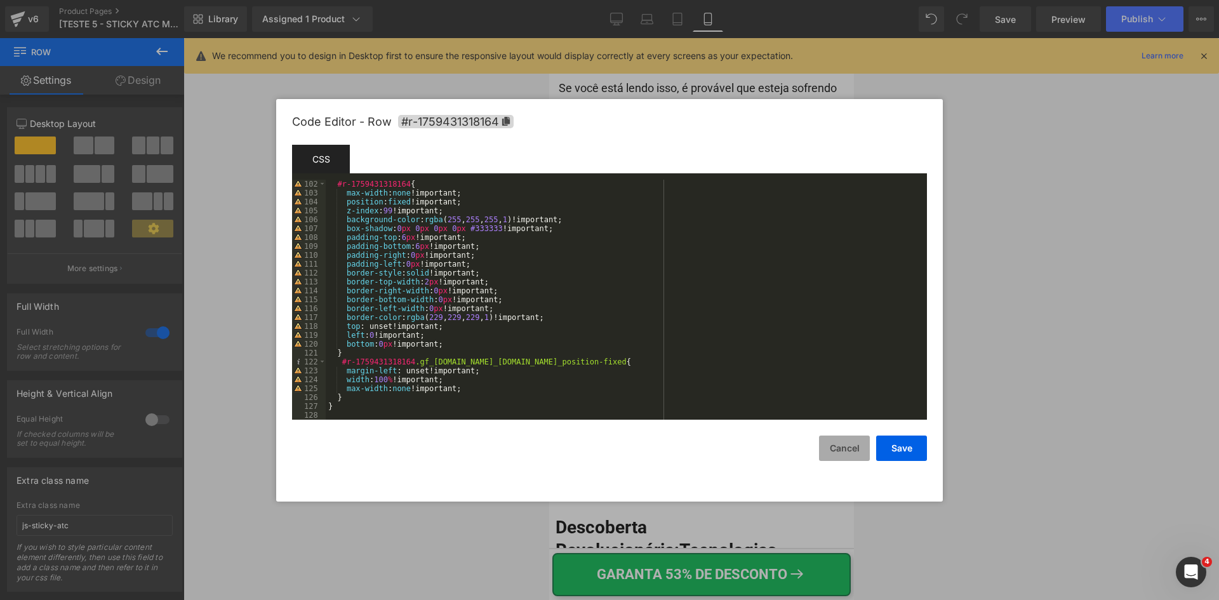
click at [840, 451] on button "Cancel" at bounding box center [844, 448] width 51 height 25
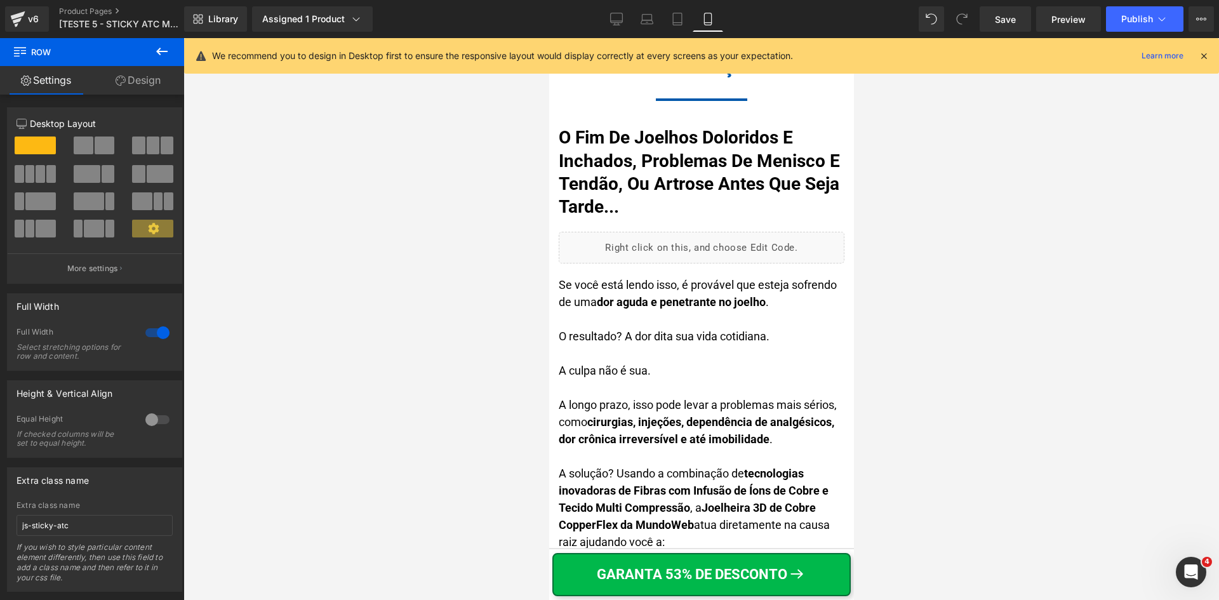
scroll to position [1333, 0]
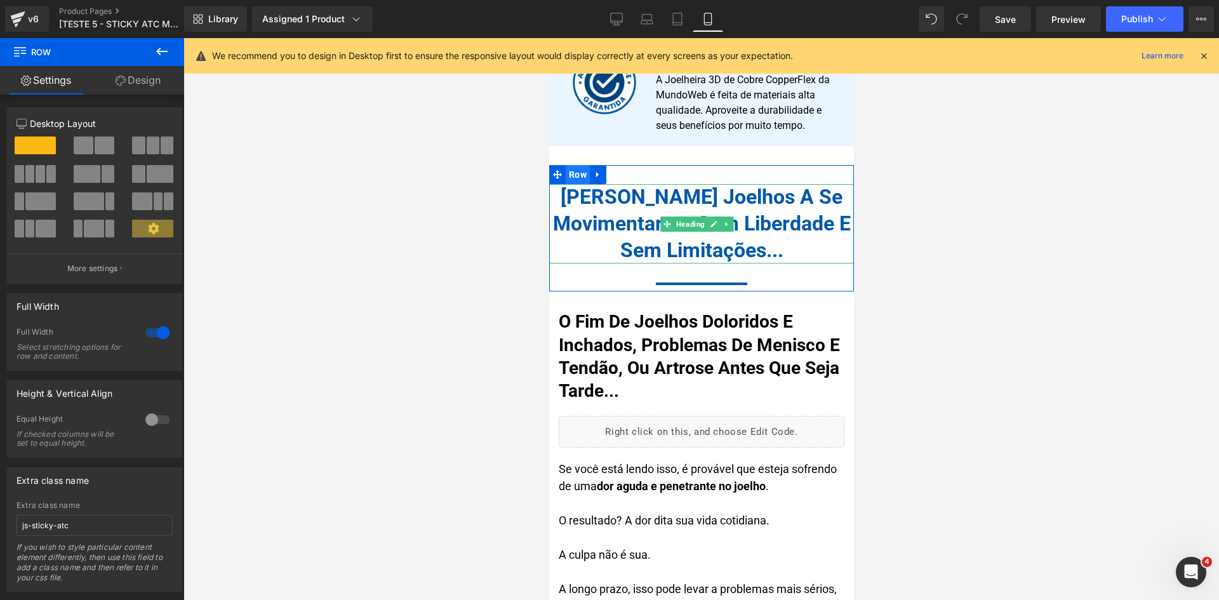
click at [566, 165] on span "Row" at bounding box center [577, 174] width 24 height 19
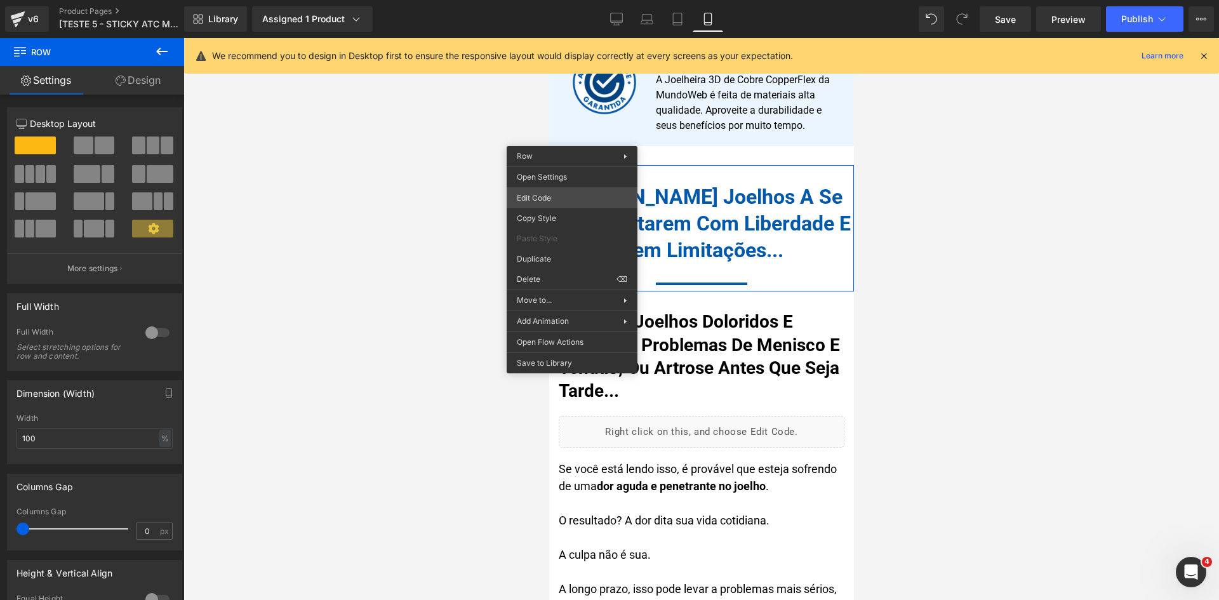
click at [534, 0] on div "Row You are previewing how the will restyle your page. You can not edit Element…" at bounding box center [609, 0] width 1219 height 0
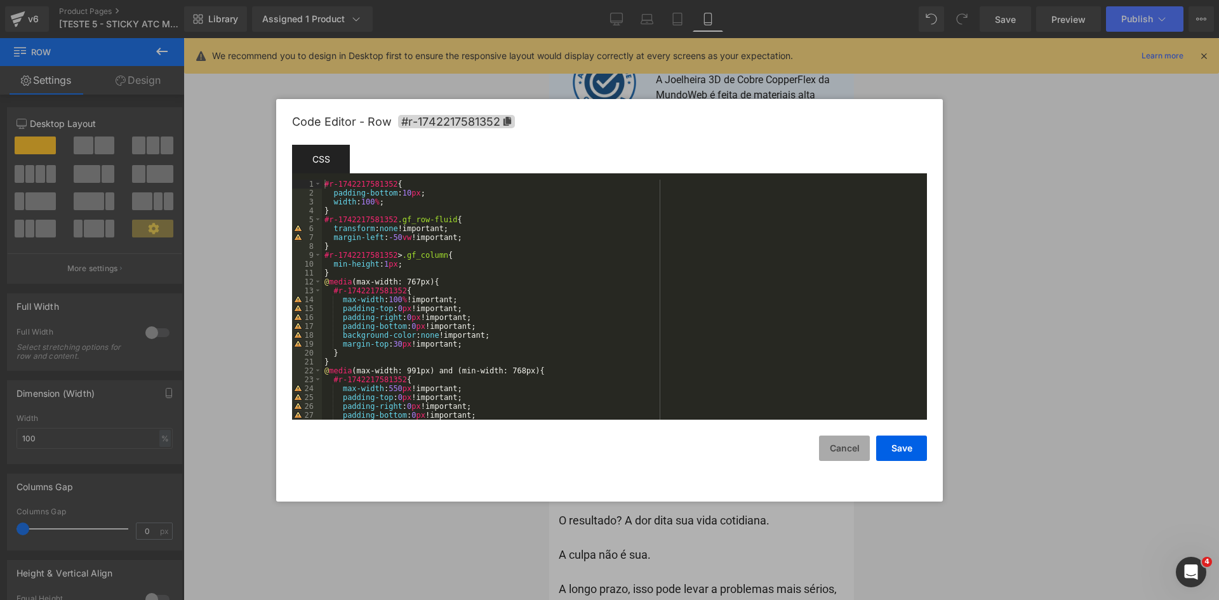
click at [852, 446] on button "Cancel" at bounding box center [844, 448] width 51 height 25
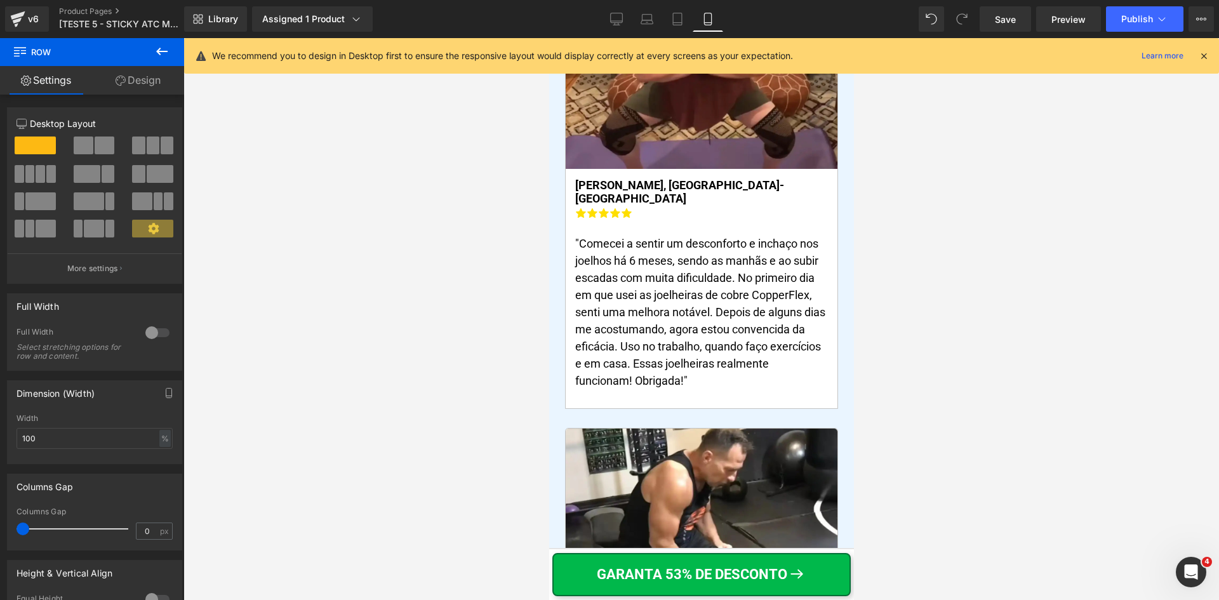
scroll to position [10572, 0]
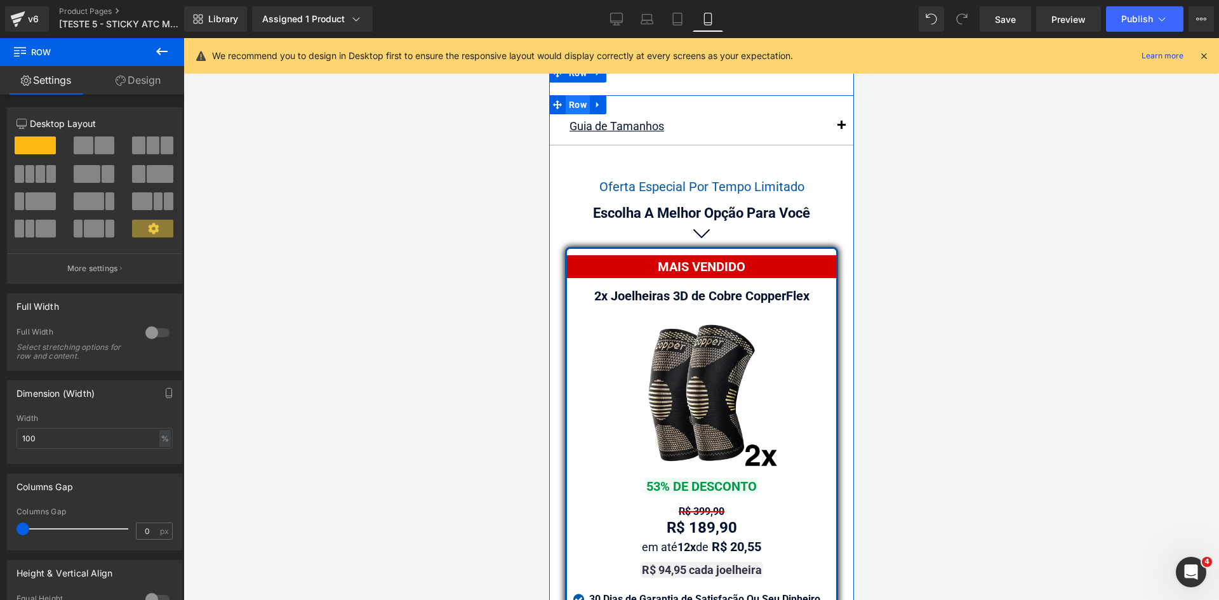
click at [565, 95] on span "Row" at bounding box center [577, 104] width 24 height 19
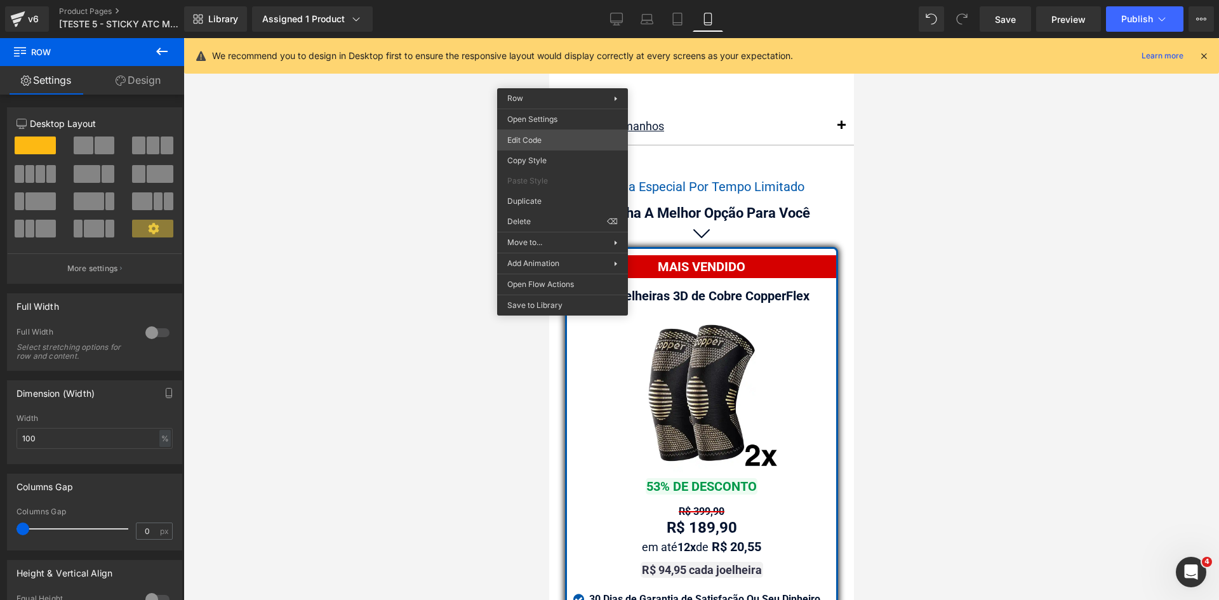
click at [534, 0] on div "Row You are previewing how the will restyle your page. You can not edit Element…" at bounding box center [609, 0] width 1219 height 0
